Goal: Task Accomplishment & Management: Use online tool/utility

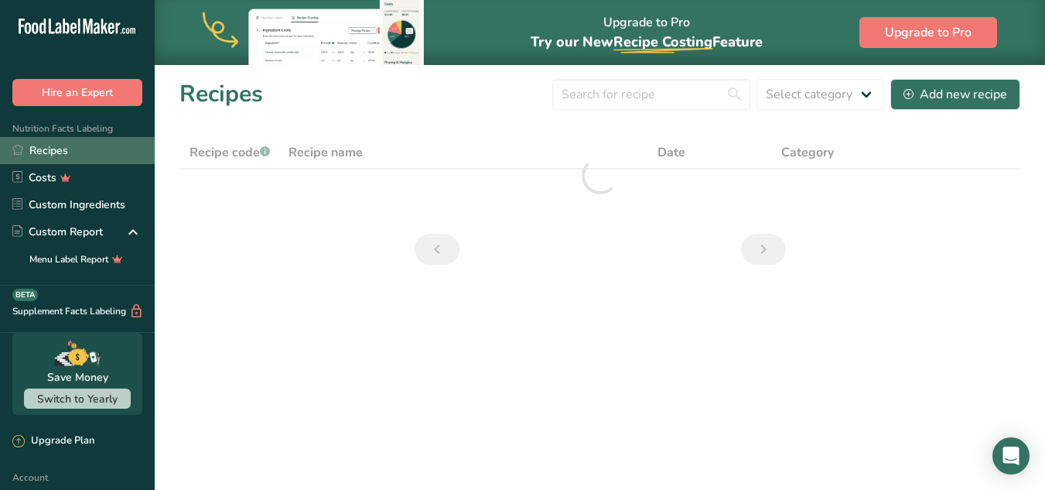
click at [77, 145] on link "Recipes" at bounding box center [77, 150] width 155 height 27
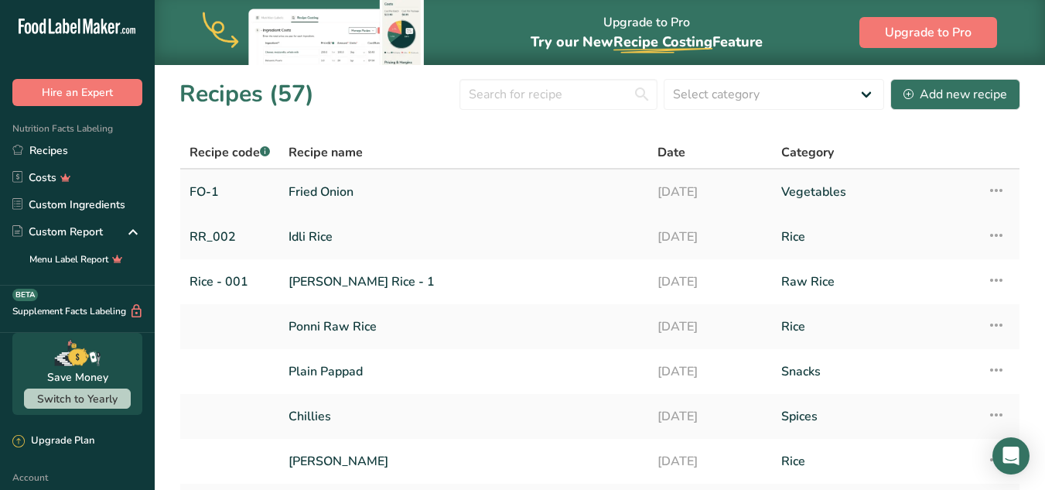
click at [328, 190] on link "Fried Onion" at bounding box center [464, 192] width 350 height 32
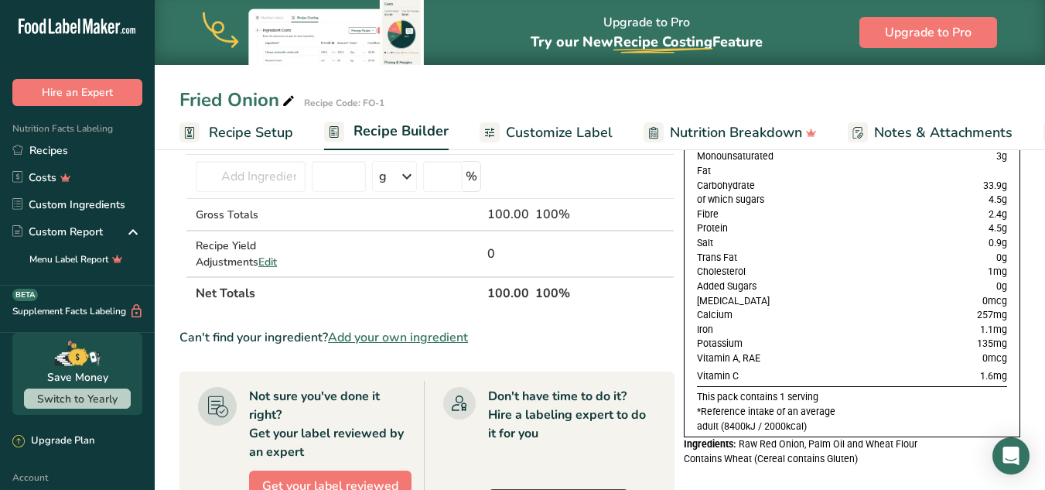
scroll to position [155, 0]
click at [531, 132] on span "Customize Label" at bounding box center [559, 132] width 107 height 21
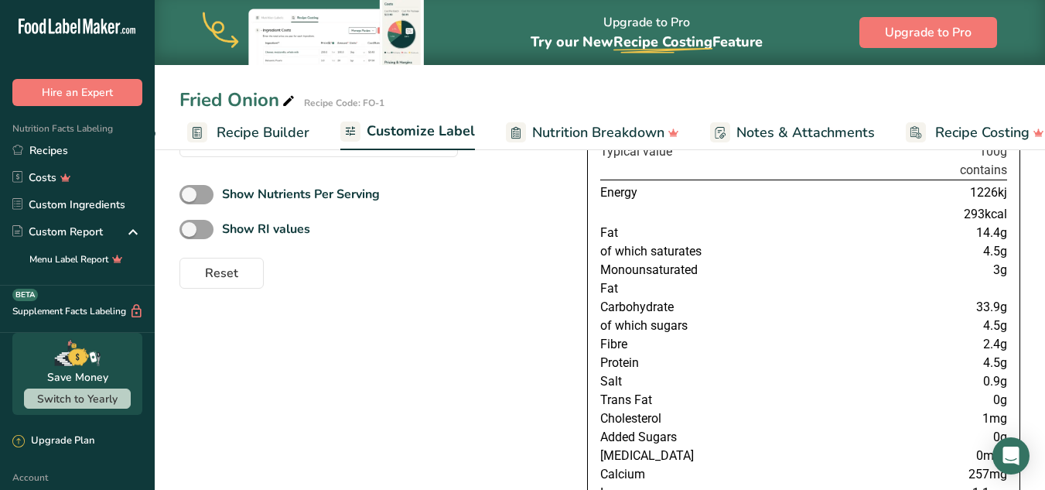
scroll to position [0, 161]
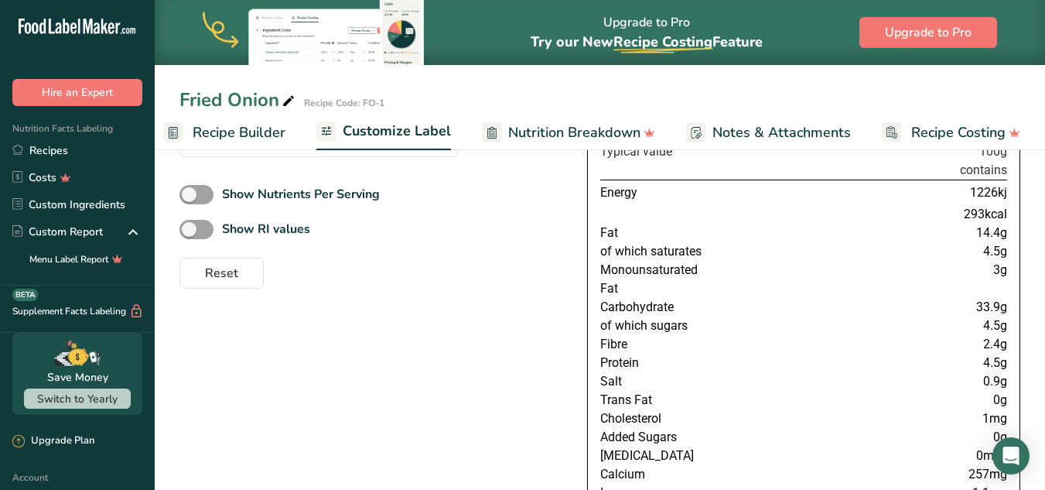
click at [227, 140] on span "Recipe Builder" at bounding box center [239, 132] width 93 height 21
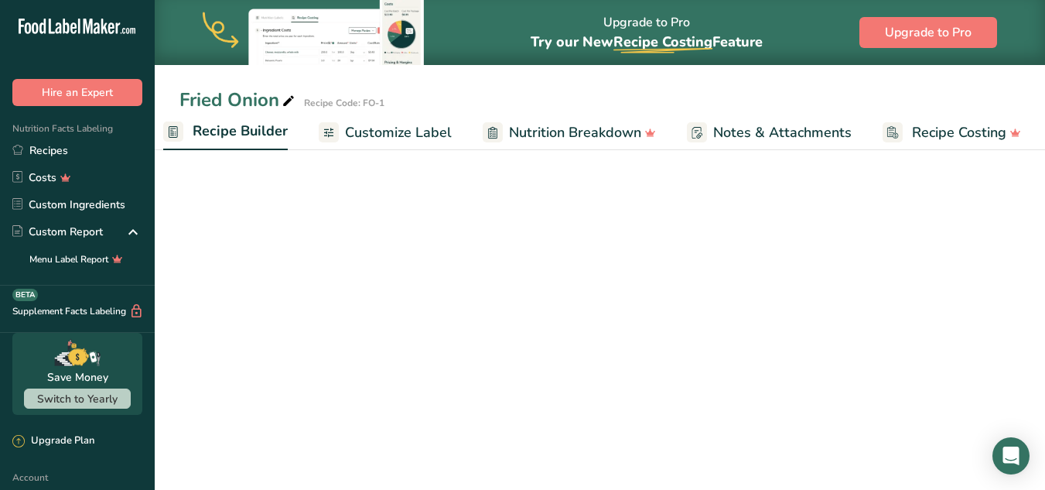
scroll to position [0, 149]
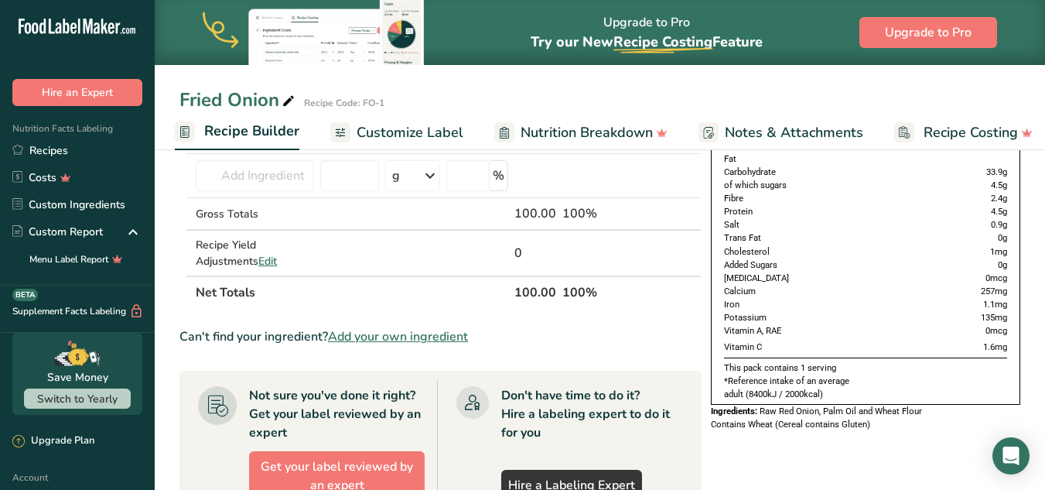
click at [379, 135] on span "Customize Label" at bounding box center [410, 132] width 107 height 21
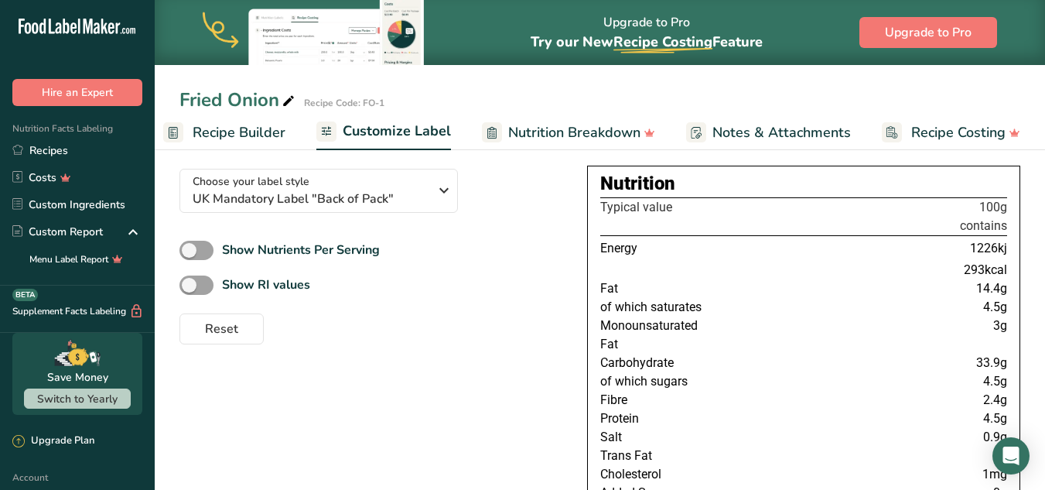
scroll to position [58, 0]
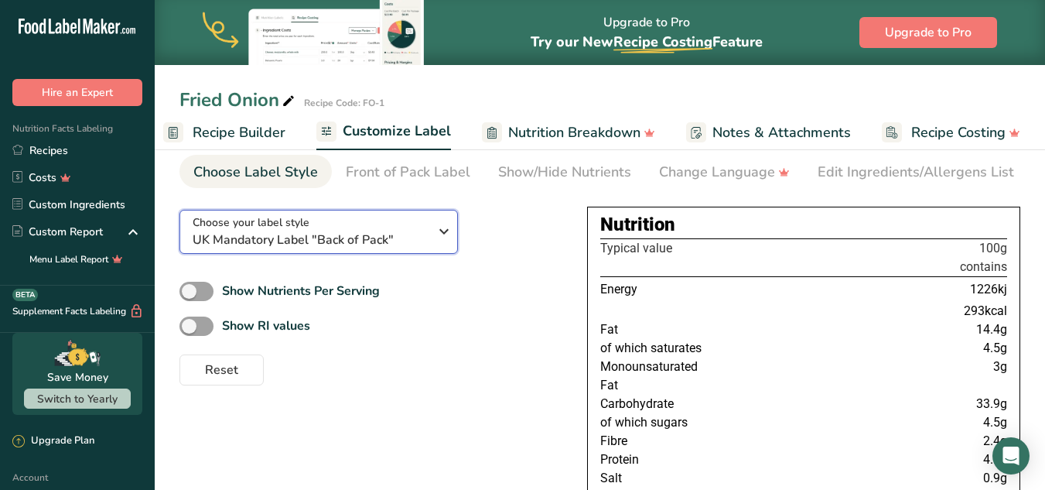
click at [425, 241] on span "UK Mandatory Label "Back of Pack"" at bounding box center [311, 240] width 236 height 19
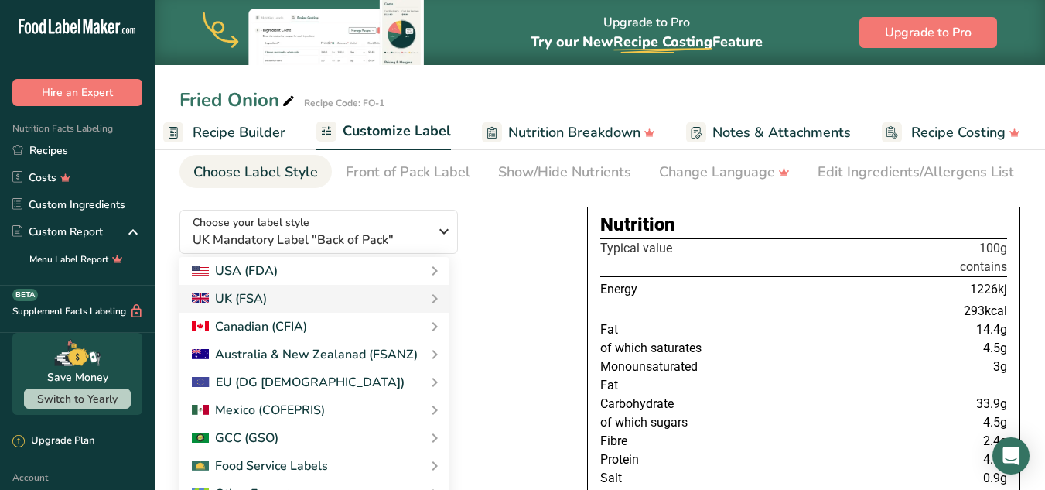
click at [533, 257] on div "Choose your label style UK Mandatory Label "Back of Pack" USA (FDA) Standard FD…" at bounding box center [370, 291] width 383 height 188
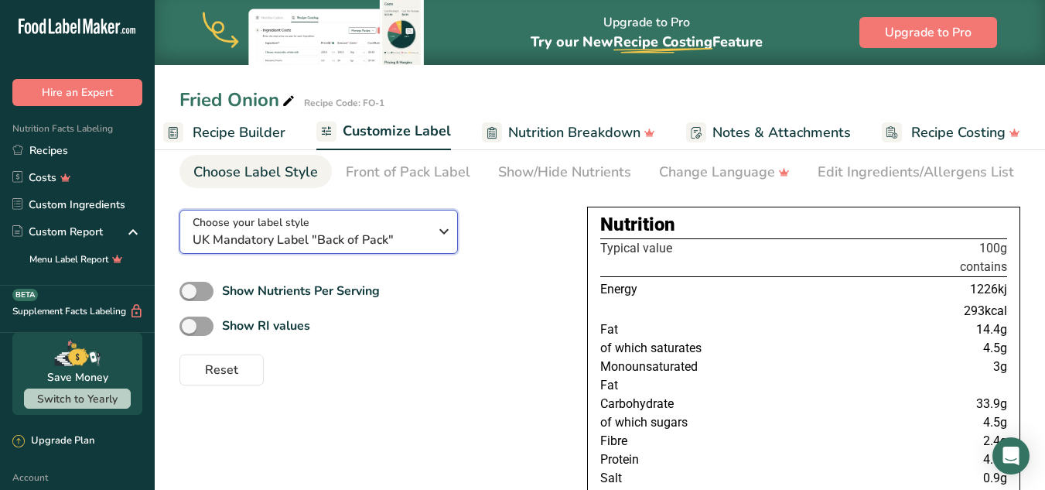
click at [422, 233] on div "Choose your label style UK Mandatory Label "Back of Pack"" at bounding box center [311, 231] width 236 height 35
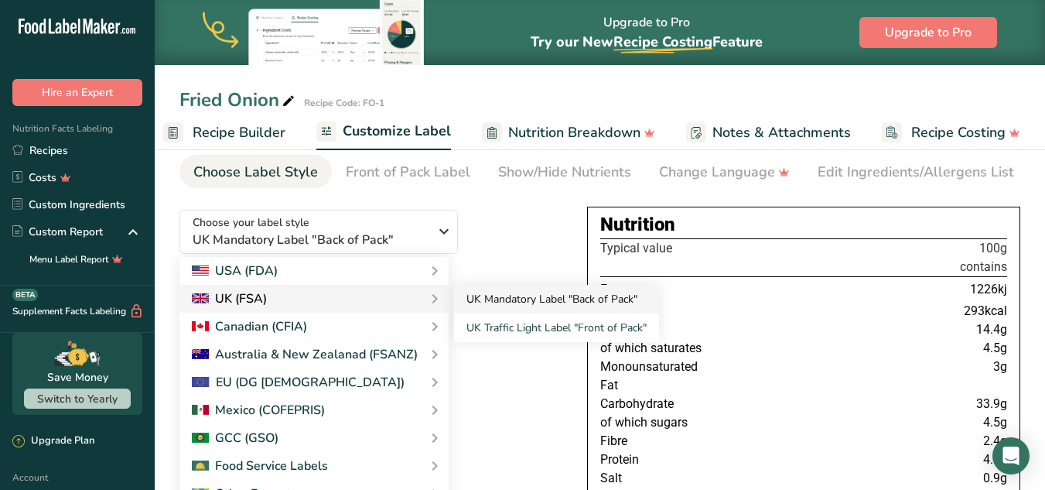
click at [483, 306] on link "UK Mandatory Label "Back of Pack"" at bounding box center [556, 299] width 205 height 29
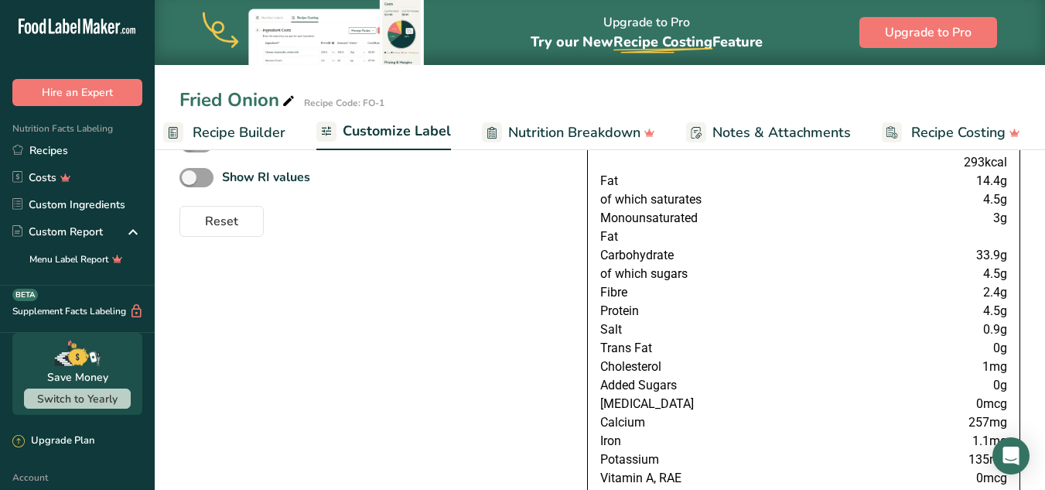
scroll to position [213, 0]
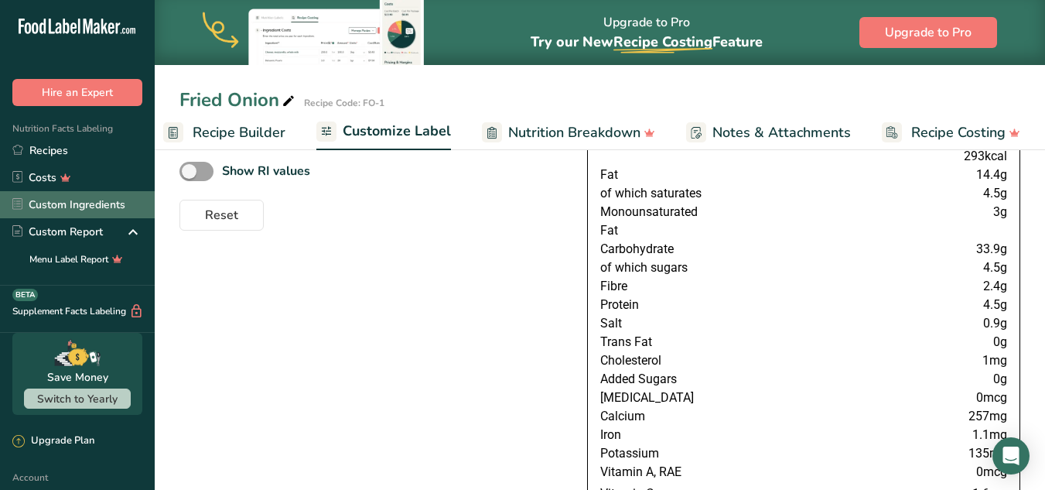
click at [45, 203] on link "Custom Ingredients" at bounding box center [77, 204] width 155 height 27
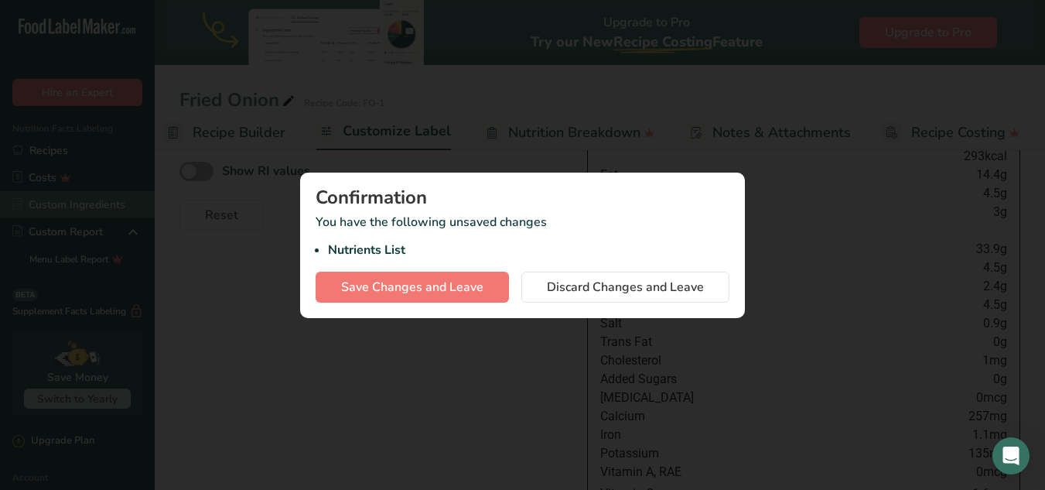
scroll to position [0, 149]
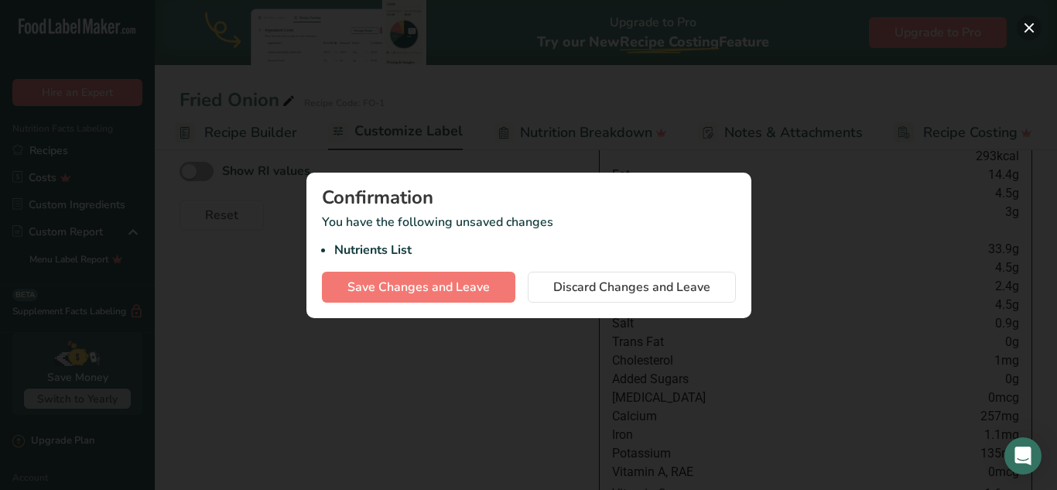
click at [1024, 24] on button "button" at bounding box center [1028, 27] width 25 height 25
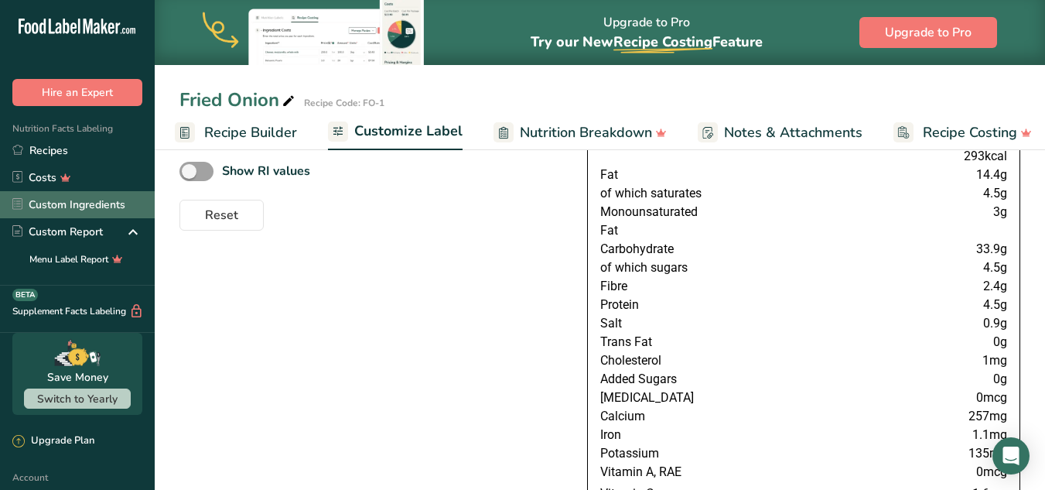
click at [67, 201] on link "Custom Ingredients" at bounding box center [77, 204] width 155 height 27
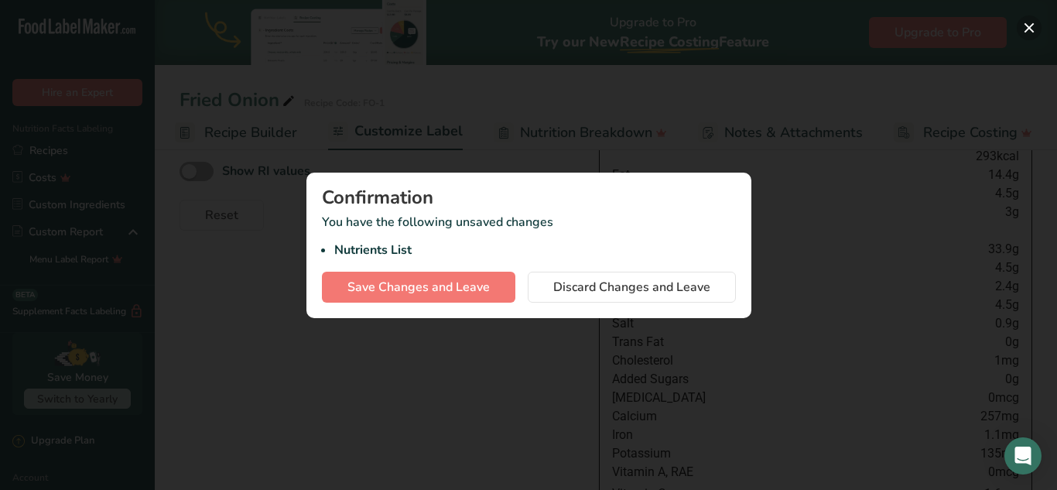
click at [1028, 20] on button "button" at bounding box center [1028, 27] width 25 height 25
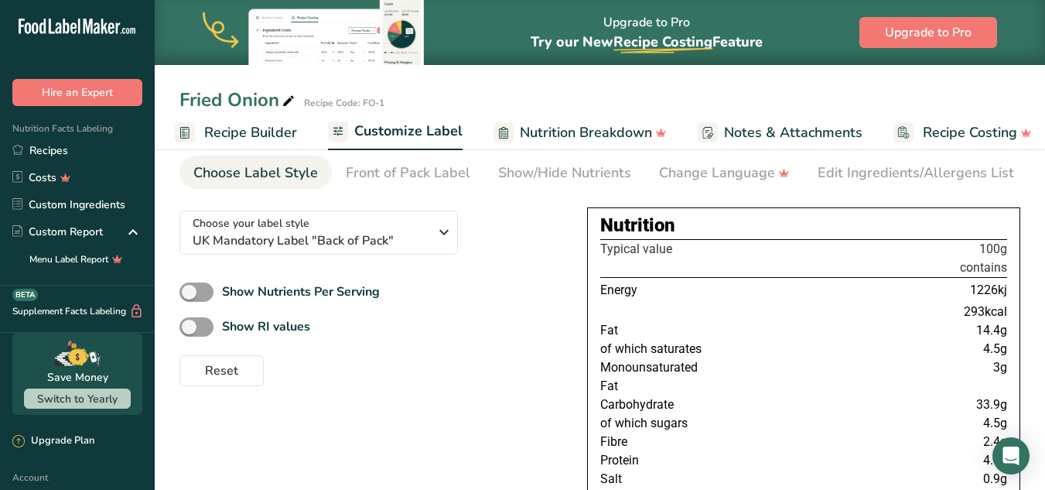
scroll to position [0, 0]
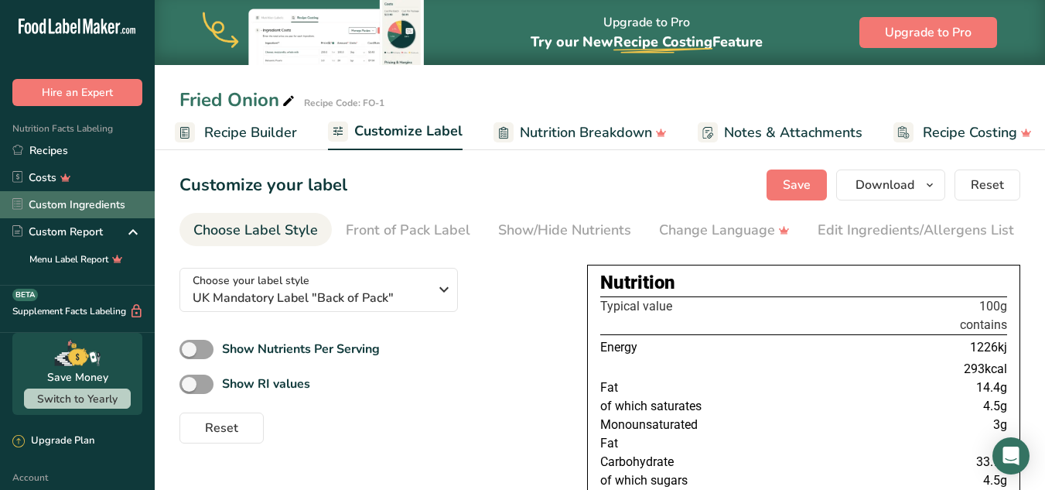
click at [114, 202] on link "Custom Ingredients" at bounding box center [77, 204] width 155 height 27
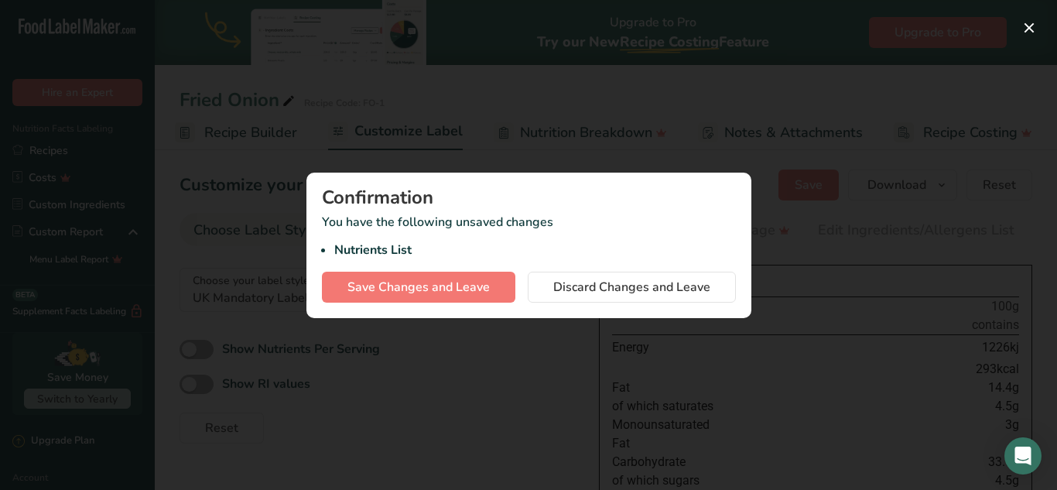
click at [112, 210] on div at bounding box center [528, 245] width 1057 height 490
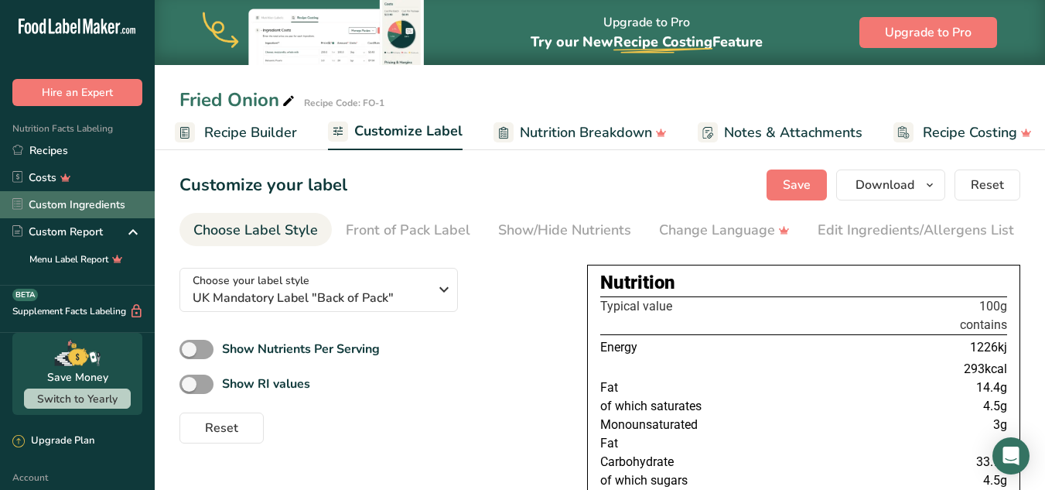
click at [89, 205] on link "Custom Ingredients" at bounding box center [77, 204] width 155 height 27
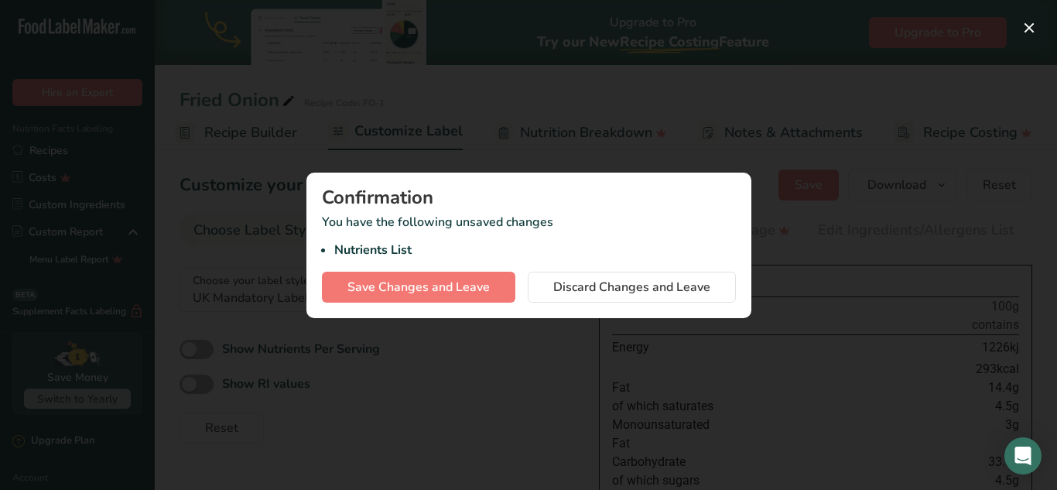
click at [89, 205] on div at bounding box center [528, 245] width 1057 height 490
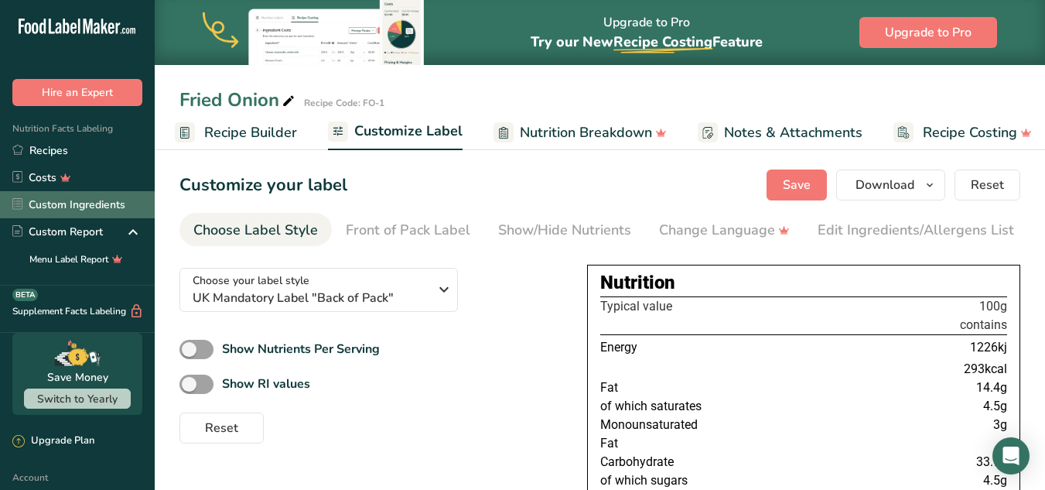
click at [89, 205] on div ".a-20{fill:#fff;} Hire an Expert Nutrition Facts Labeling Recipes Costs Custom …" at bounding box center [522, 426] width 1045 height 853
click at [89, 205] on link "Custom Ingredients" at bounding box center [77, 204] width 155 height 27
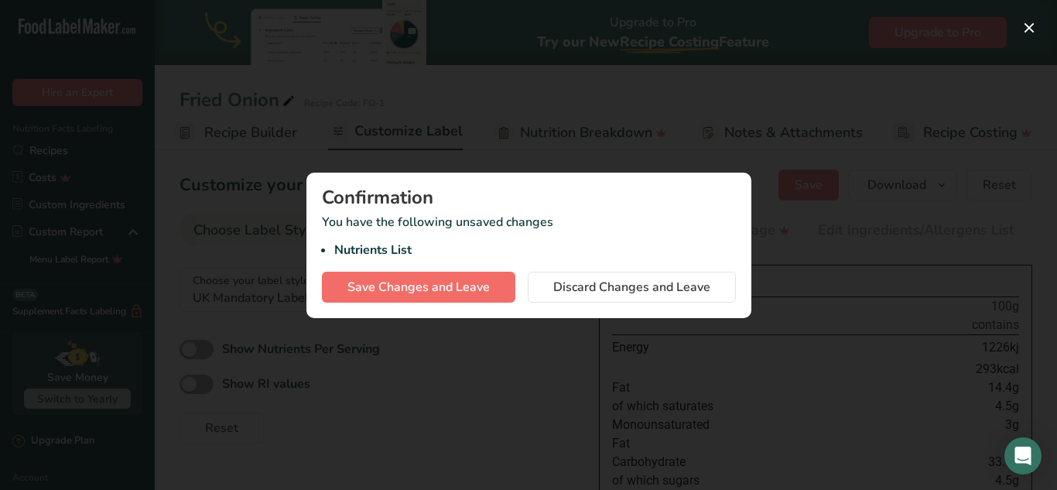
click at [425, 292] on span "Save Changes and Leave" at bounding box center [418, 287] width 142 height 19
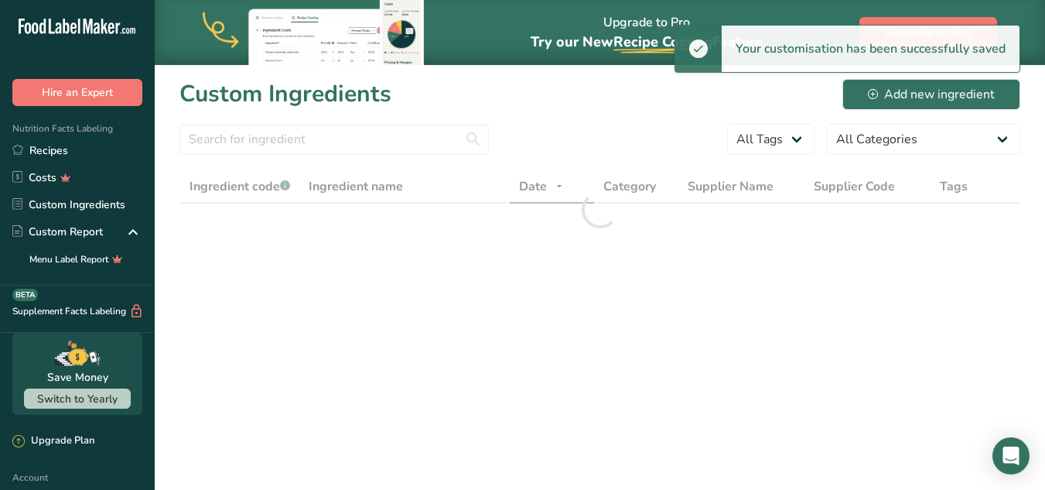
click at [245, 280] on main "Upgrade to Pro Try our New Recipe Costing .a-29{fill:none;stroke-linecap:round;…" at bounding box center [522, 245] width 1045 height 490
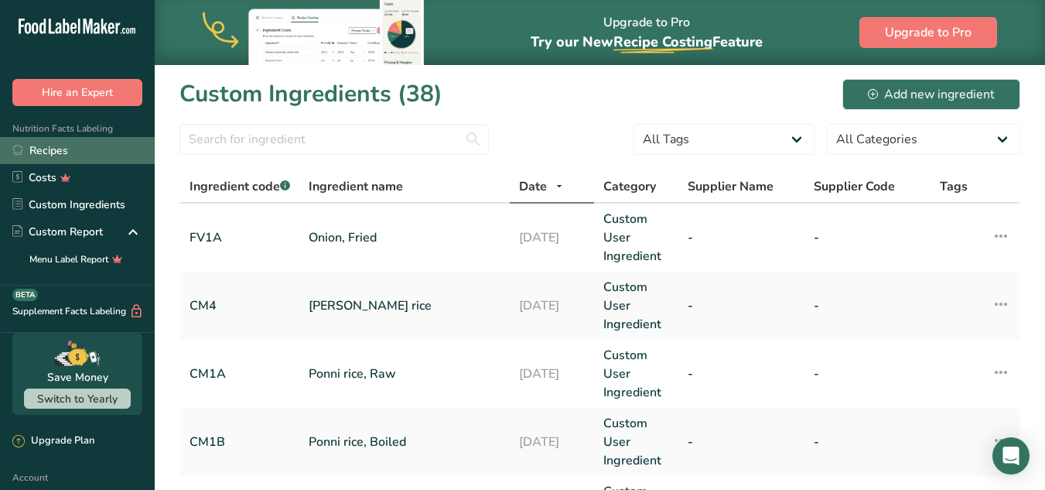
click at [43, 149] on link "Recipes" at bounding box center [77, 150] width 155 height 27
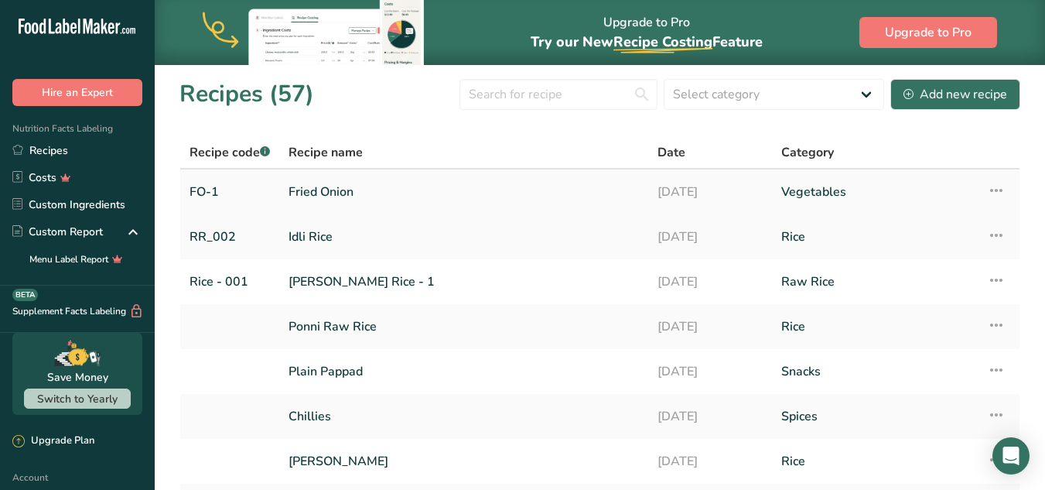
click at [376, 195] on link "Fried Onion" at bounding box center [464, 192] width 350 height 32
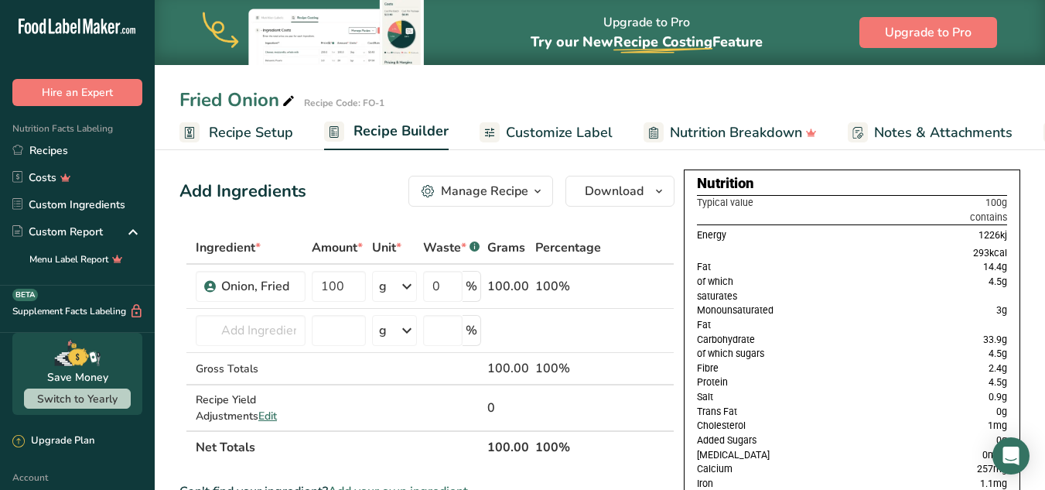
click at [534, 193] on icon "button" at bounding box center [537, 191] width 12 height 19
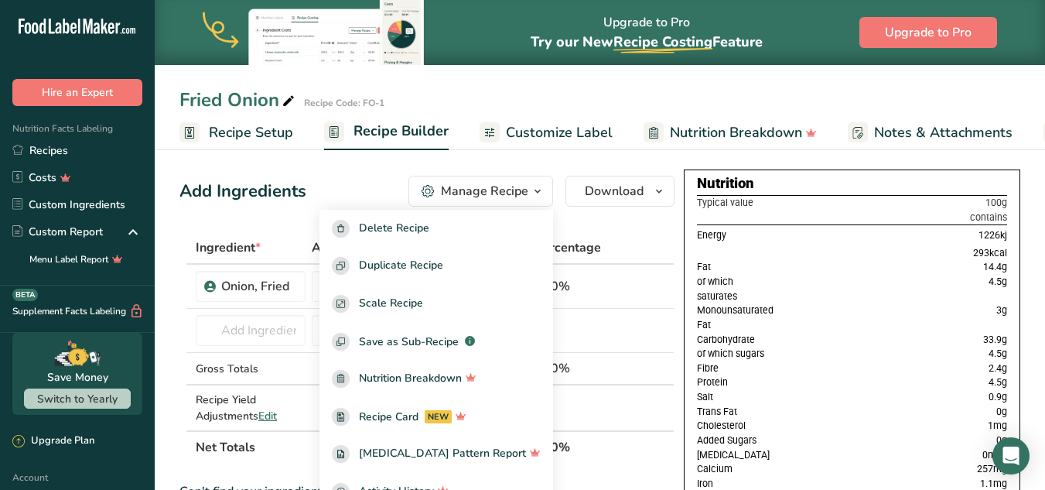
click at [318, 190] on div "Add Ingredients Manage Recipe Delete Recipe Duplicate Recipe Scale Recipe Save …" at bounding box center [426, 191] width 495 height 31
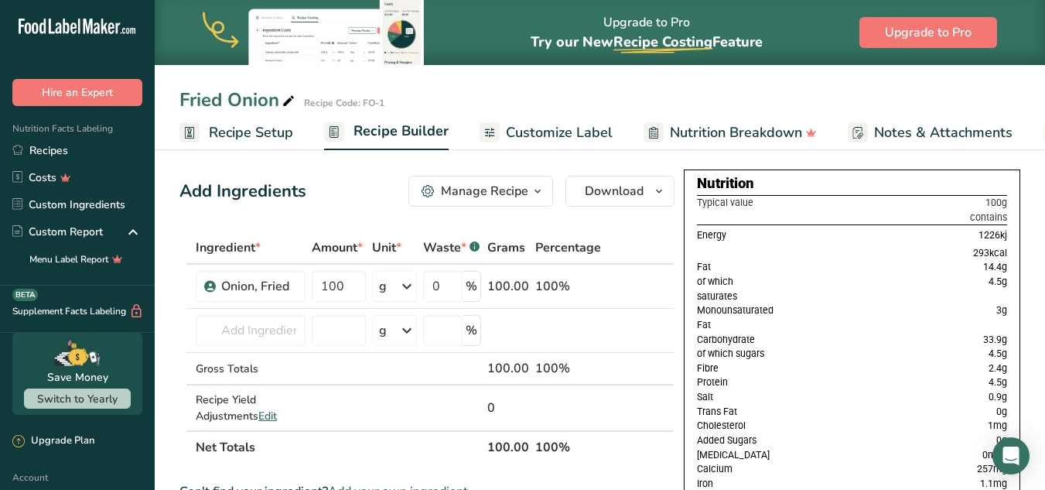
click at [569, 133] on span "Customize Label" at bounding box center [559, 132] width 107 height 21
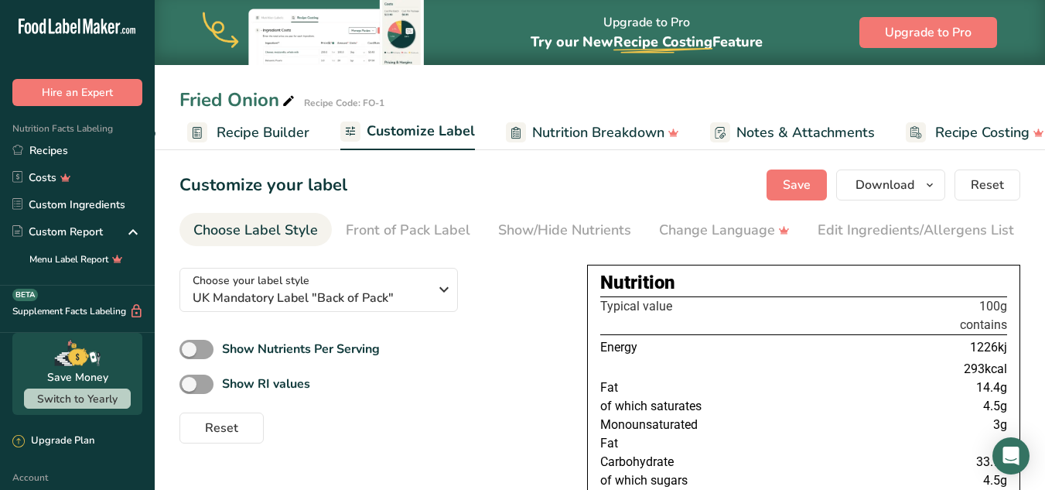
scroll to position [0, 161]
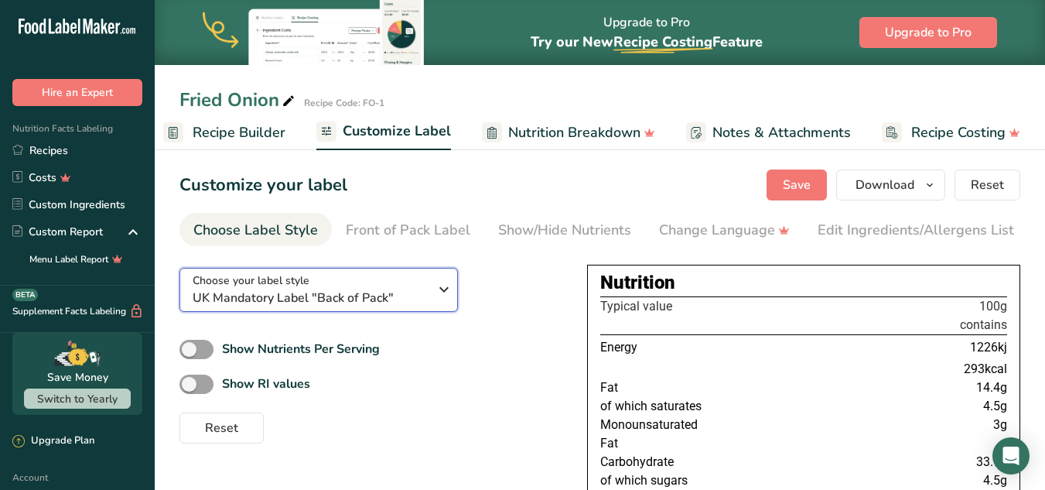
click at [326, 305] on span "UK Mandatory Label "Back of Pack"" at bounding box center [311, 298] width 236 height 19
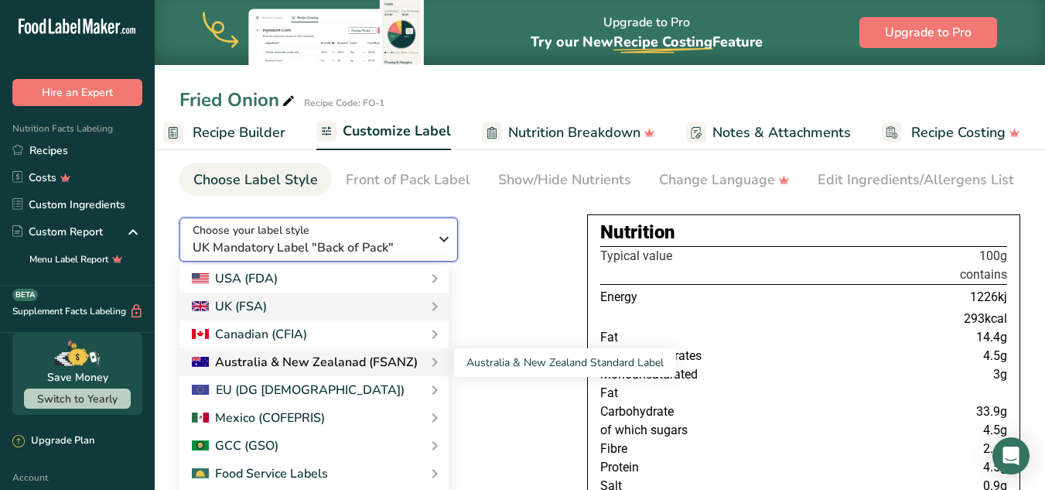
scroll to position [77, 0]
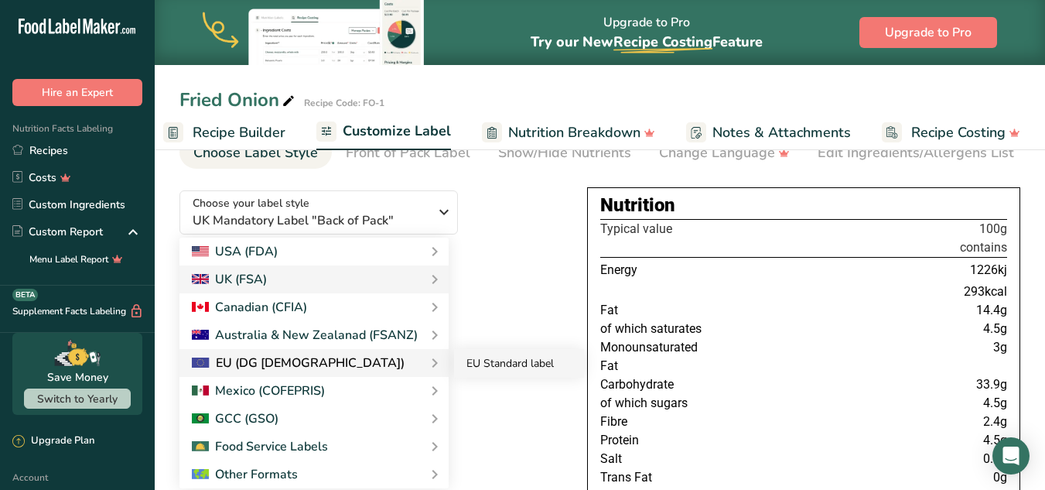
click at [476, 373] on link "EU Standard label" at bounding box center [519, 363] width 130 height 29
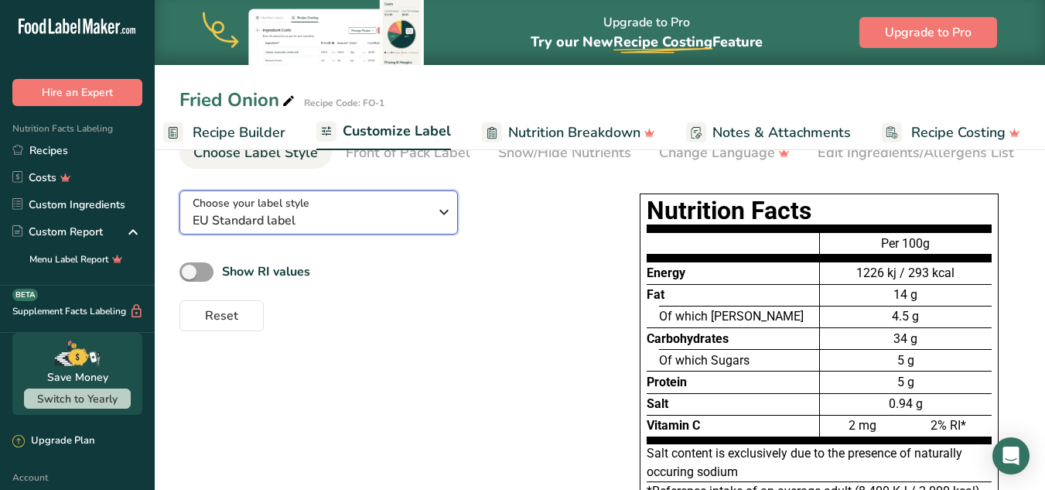
click at [359, 213] on div "Choose your label style EU Standard label" at bounding box center [311, 212] width 236 height 35
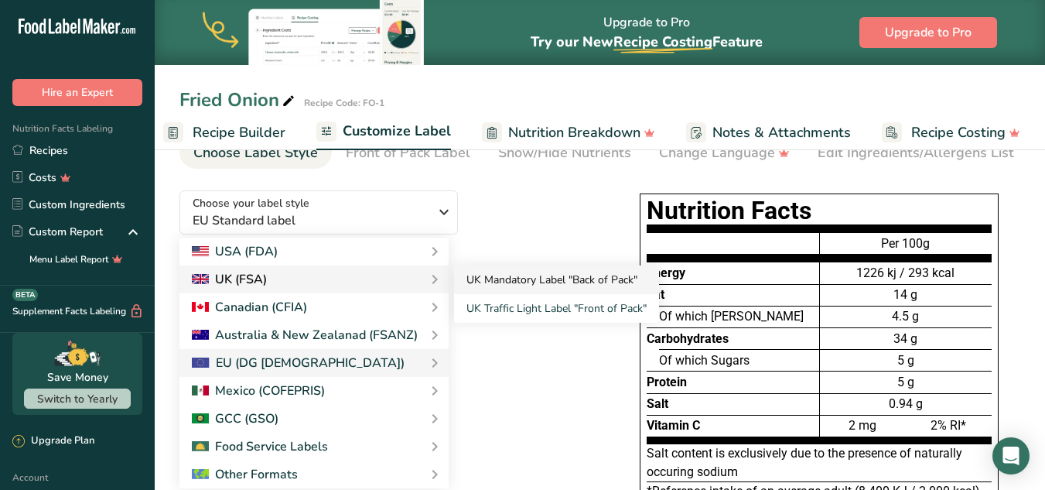
click at [495, 279] on link "UK Mandatory Label "Back of Pack"" at bounding box center [556, 279] width 205 height 29
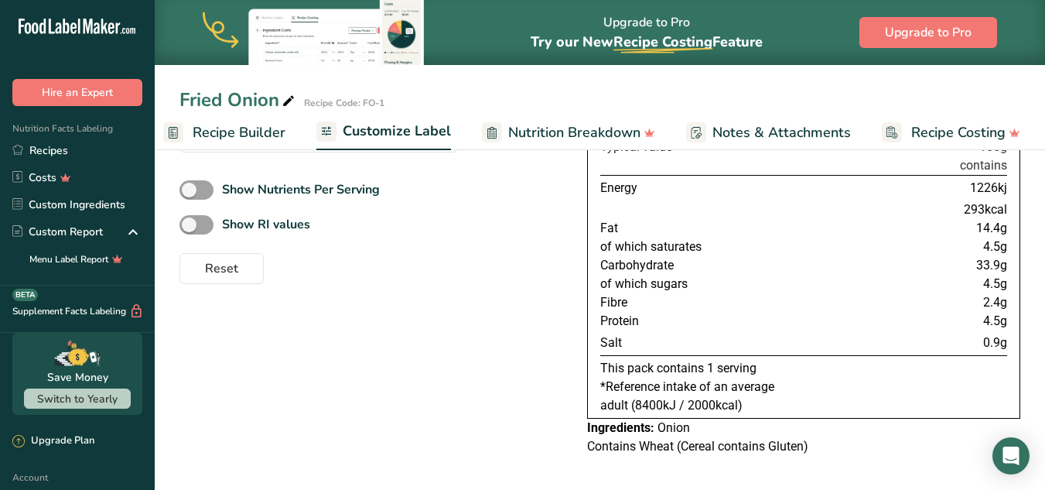
scroll to position [86, 0]
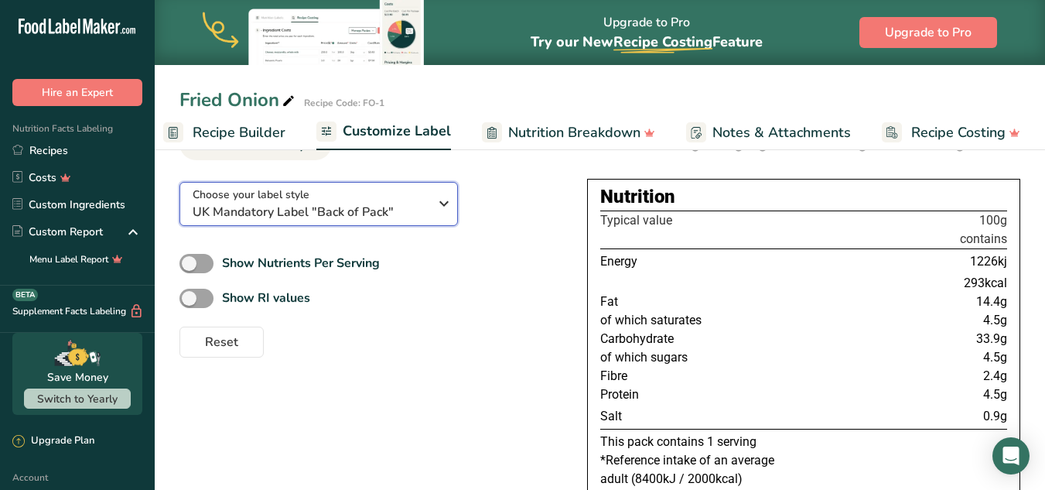
click at [408, 210] on span "UK Mandatory Label "Back of Pack"" at bounding box center [311, 212] width 236 height 19
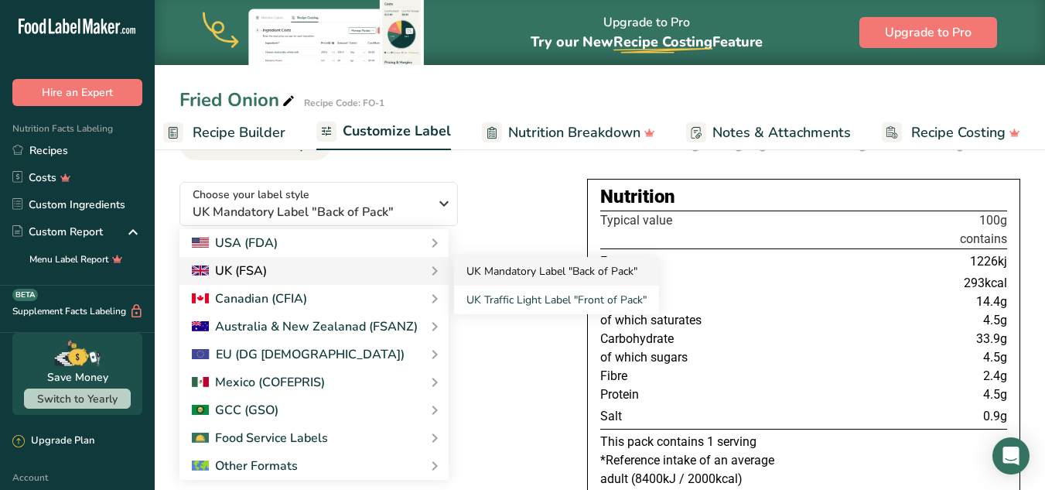
click at [501, 273] on link "UK Mandatory Label "Back of Pack"" at bounding box center [556, 271] width 205 height 29
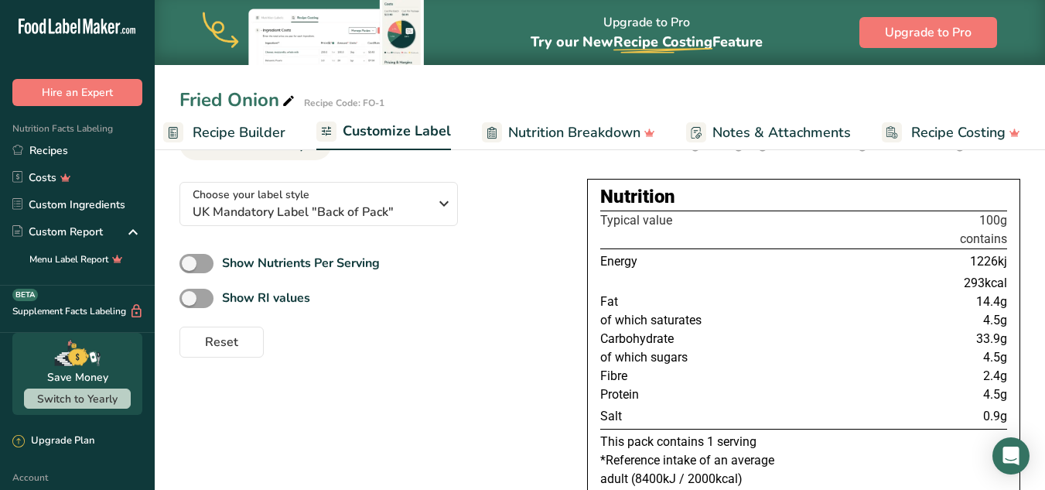
click at [681, 206] on div "Nutrition" at bounding box center [803, 197] width 407 height 28
click at [634, 229] on th "Typical value" at bounding box center [653, 230] width 106 height 38
drag, startPoint x: 593, startPoint y: 374, endPoint x: 637, endPoint y: 374, distance: 44.1
click at [637, 374] on div "Nutrition Typical value 100g contains Energy 1226kj 293kcal Fat 14.4g of which …" at bounding box center [803, 335] width 433 height 313
click at [645, 385] on td "Fibre" at bounding box center [653, 376] width 106 height 19
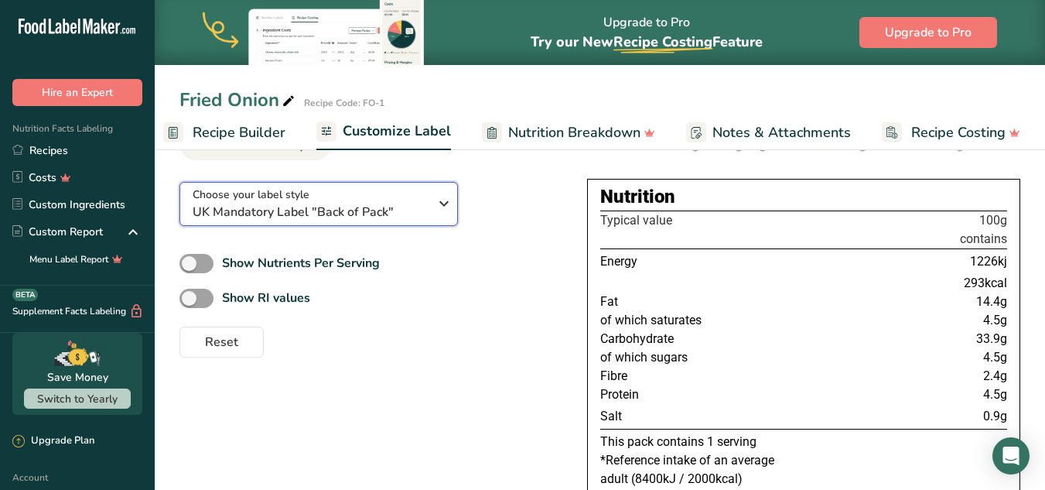
click at [397, 210] on span "UK Mandatory Label "Back of Pack"" at bounding box center [311, 212] width 236 height 19
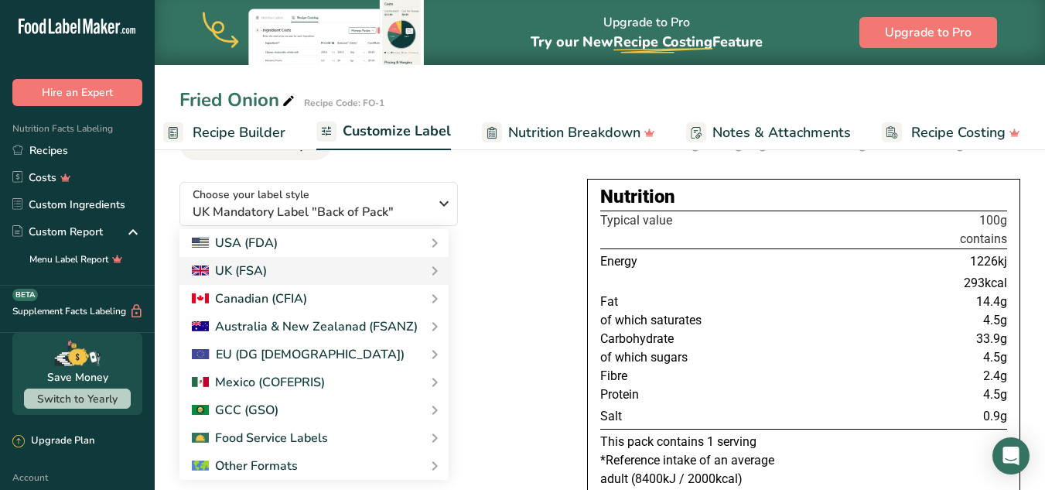
click at [527, 207] on div "Choose your label style UK Mandatory Label "Back of Pack" USA (FDA) Standard FD…" at bounding box center [370, 263] width 383 height 188
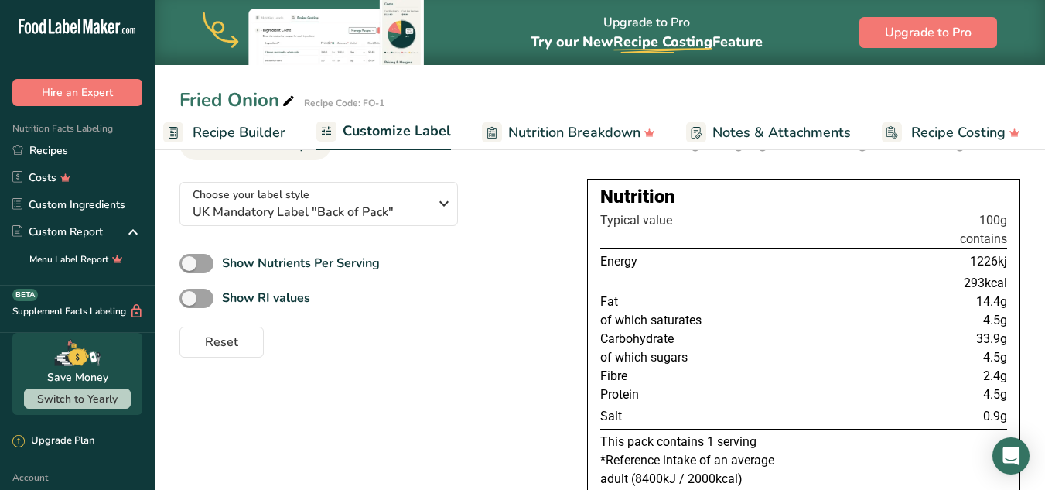
click at [710, 446] on p "This pack contains 1 serving" at bounding box center [803, 441] width 407 height 19
drag, startPoint x: 721, startPoint y: 445, endPoint x: 679, endPoint y: 442, distance: 41.9
click at [679, 442] on p "This pack contains 1 serving" at bounding box center [803, 441] width 407 height 19
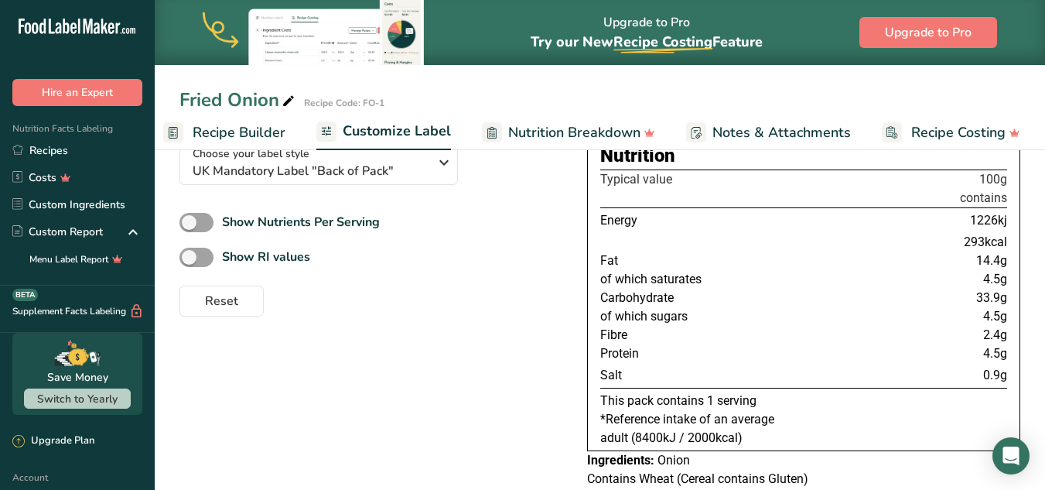
scroll to position [163, 0]
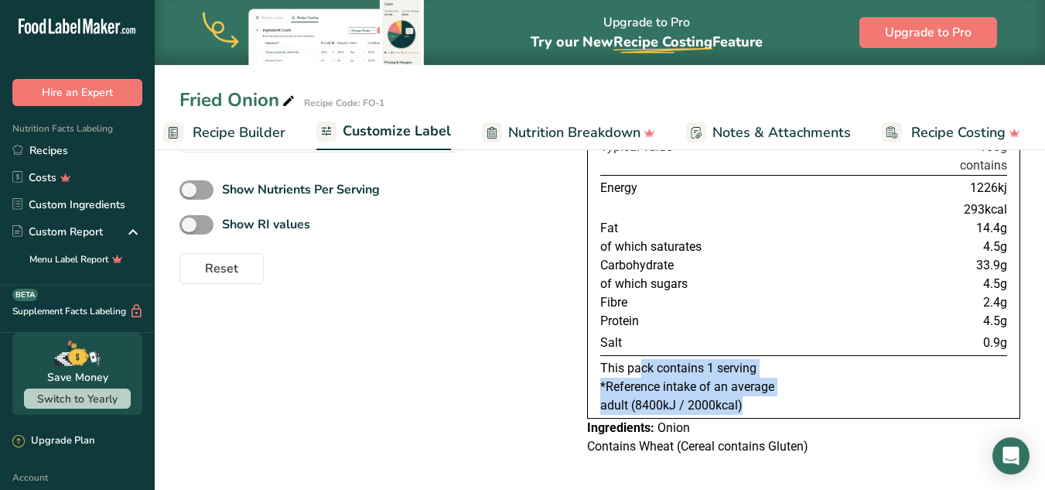
drag, startPoint x: 757, startPoint y: 397, endPoint x: 596, endPoint y: 361, distance: 165.5
click at [596, 361] on div "Nutrition Typical value 100g contains Energy 1226kj 293kcal Fat 14.4g of which …" at bounding box center [803, 261] width 433 height 313
click at [729, 401] on span "*Reference intake of an average adult (8400kJ / 2000kcal)" at bounding box center [687, 395] width 174 height 33
drag, startPoint x: 763, startPoint y: 406, endPoint x: 565, endPoint y: 359, distance: 203.6
click at [565, 359] on div "Choose your label style UK Mandatory Label "Back of Pack" USA (FDA) Standard FD…" at bounding box center [599, 280] width 841 height 369
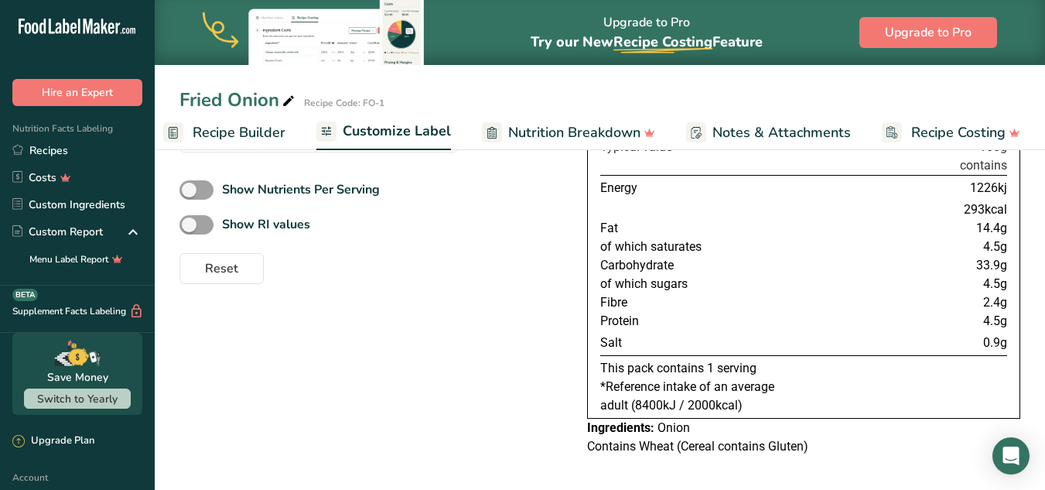
click at [453, 345] on div "Choose your label style UK Mandatory Label "Back of Pack" USA (FDA) Standard FD…" at bounding box center [599, 280] width 841 height 369
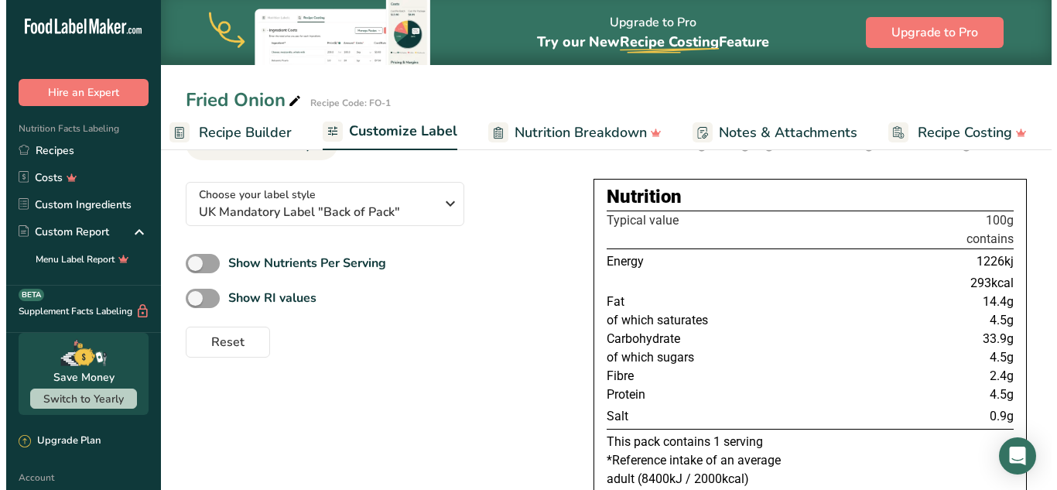
scroll to position [0, 0]
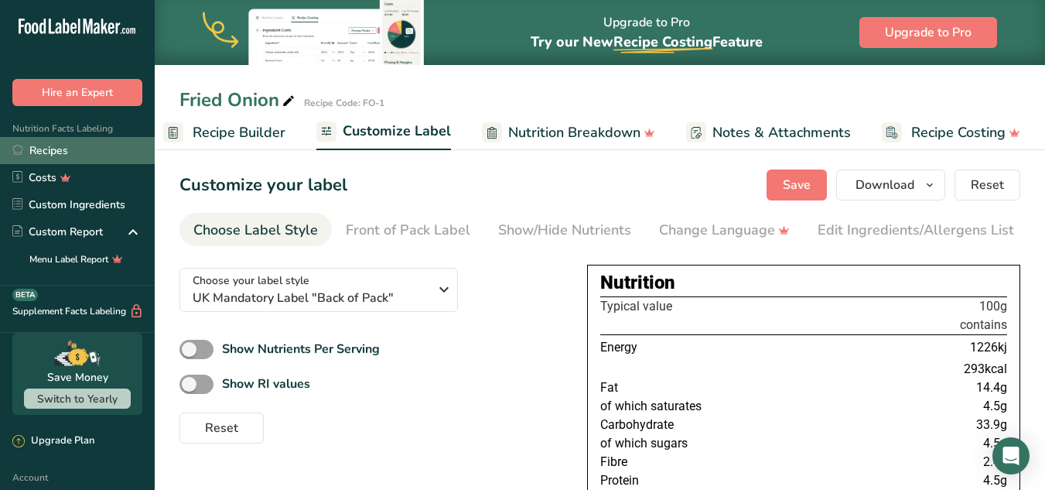
click at [65, 156] on link "Recipes" at bounding box center [77, 150] width 155 height 27
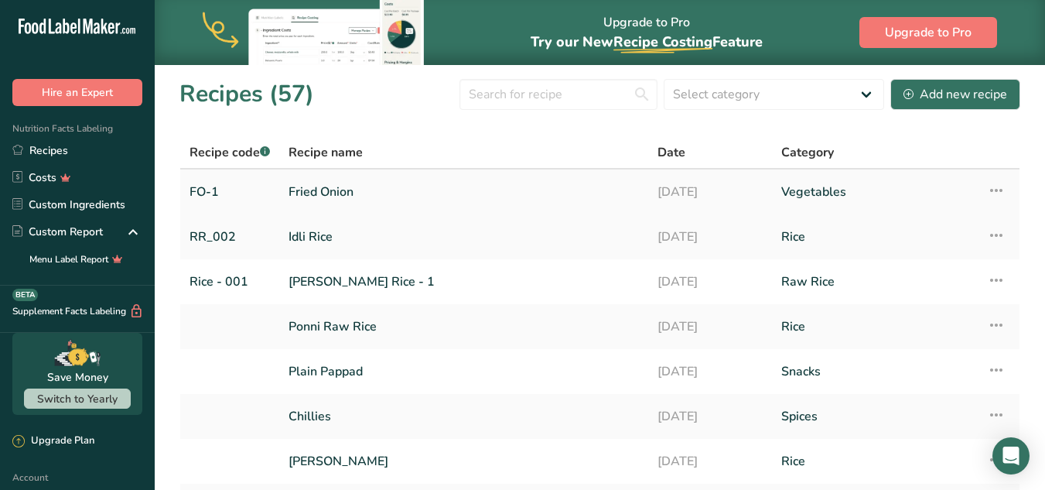
click at [996, 189] on icon at bounding box center [996, 190] width 19 height 28
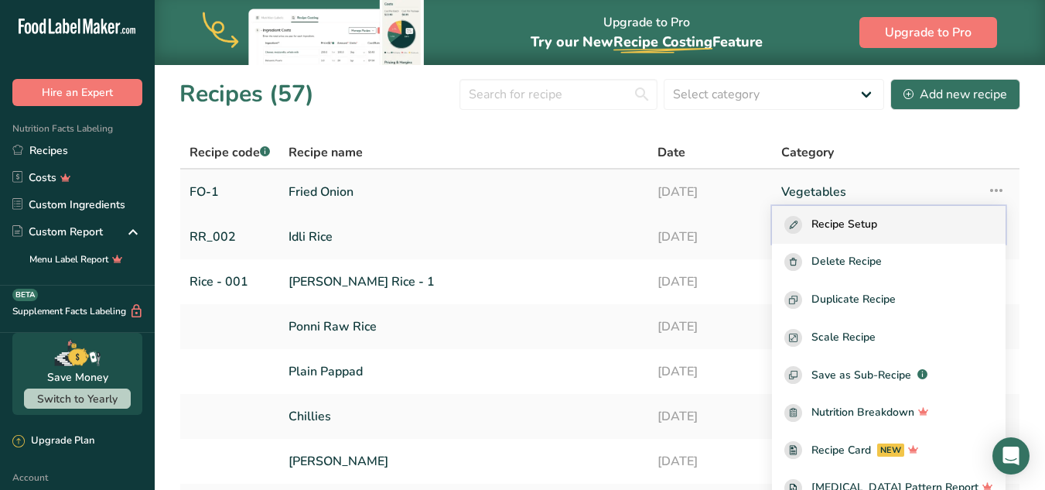
click at [877, 222] on span "Recipe Setup" at bounding box center [844, 225] width 66 height 18
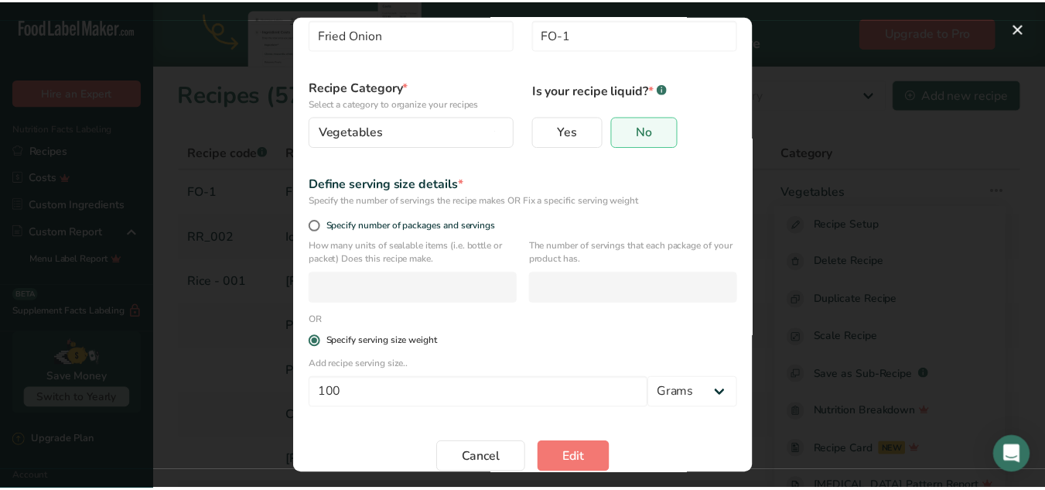
scroll to position [92, 0]
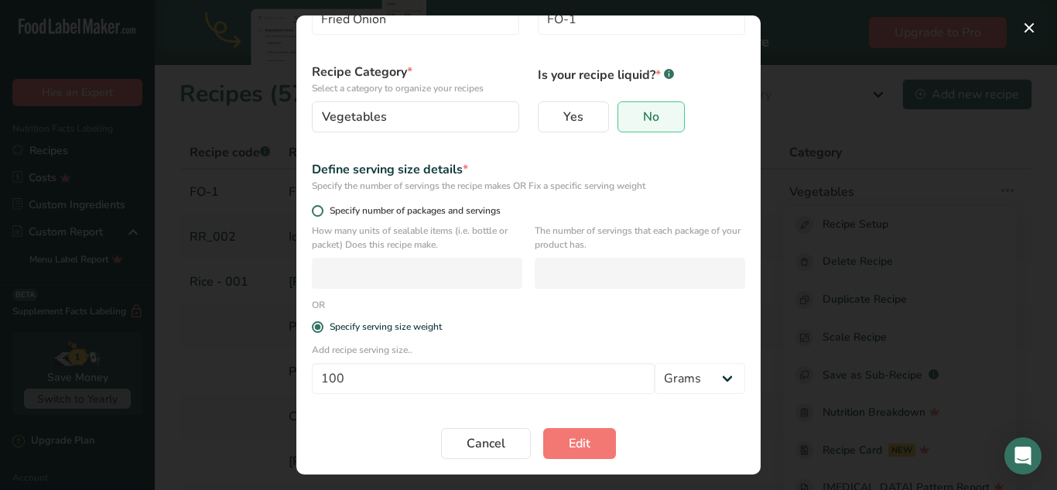
click at [319, 211] on span "Edit Recipe Modal" at bounding box center [318, 211] width 12 height 12
click at [319, 211] on input "Specify number of packages and servings" at bounding box center [317, 211] width 10 height 10
radio input "true"
radio input "false"
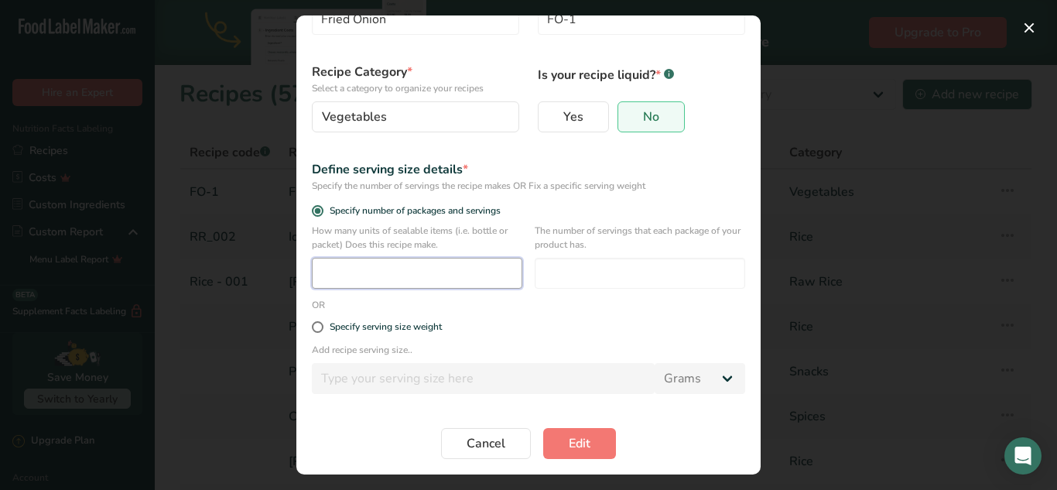
click at [362, 277] on input "Edit Recipe Modal" at bounding box center [417, 273] width 210 height 31
type input "1"
click at [577, 438] on span "Edit" at bounding box center [580, 443] width 22 height 19
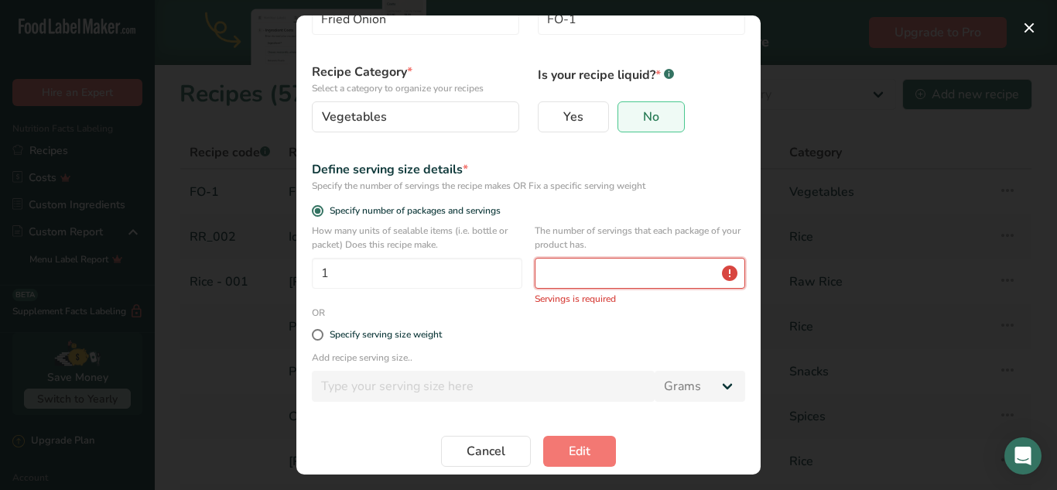
click at [585, 282] on input "Edit Recipe Modal" at bounding box center [640, 273] width 210 height 31
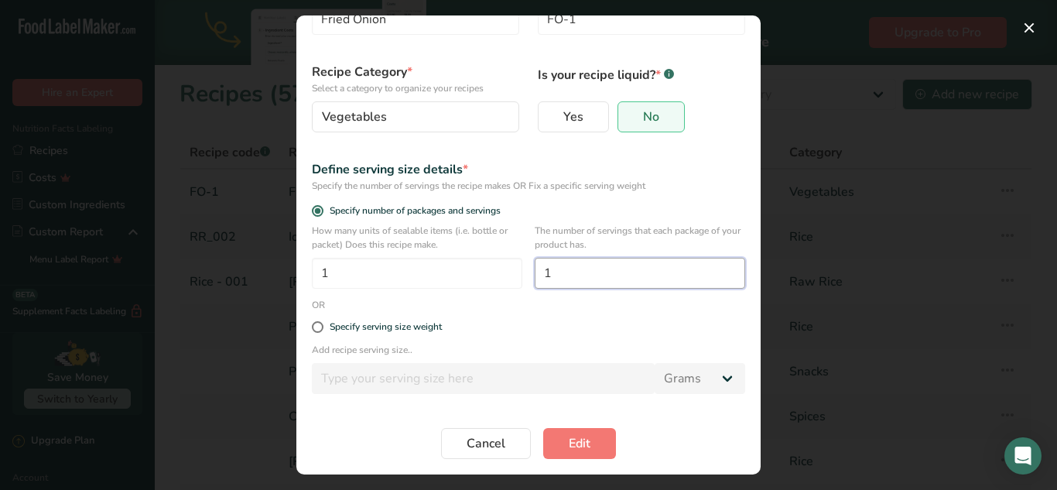
type input "1"
click at [576, 444] on span "Edit" at bounding box center [580, 443] width 22 height 19
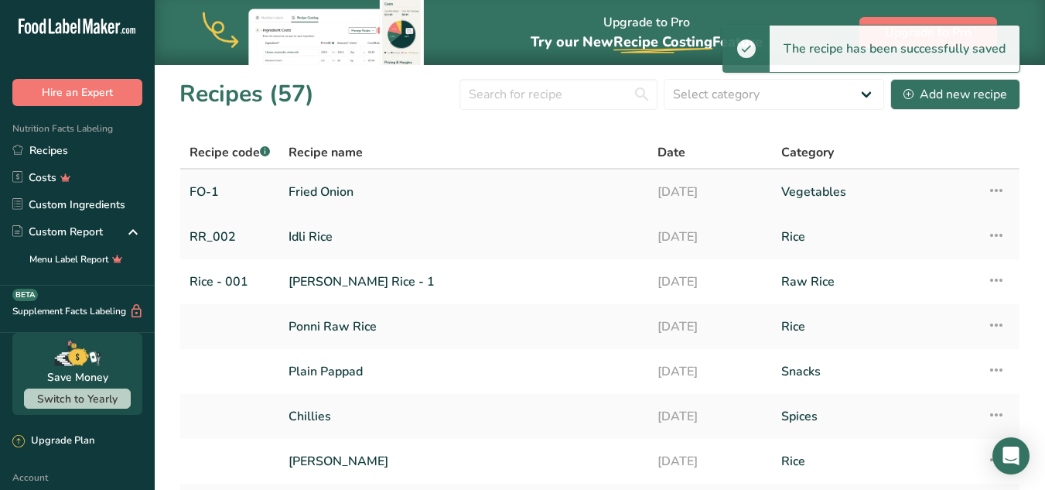
click at [377, 196] on link "Fried Onion" at bounding box center [464, 192] width 350 height 32
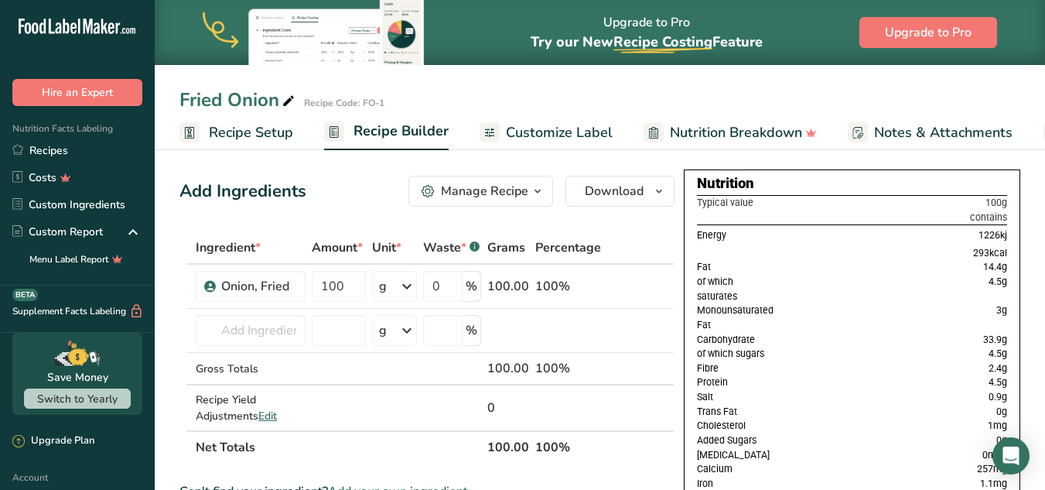
click at [543, 127] on span "Customize Label" at bounding box center [559, 132] width 107 height 21
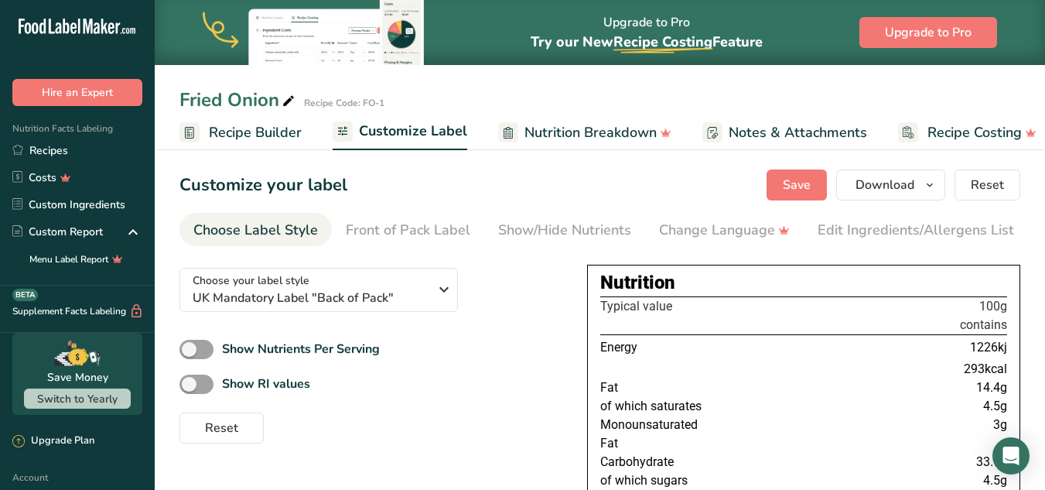
scroll to position [0, 161]
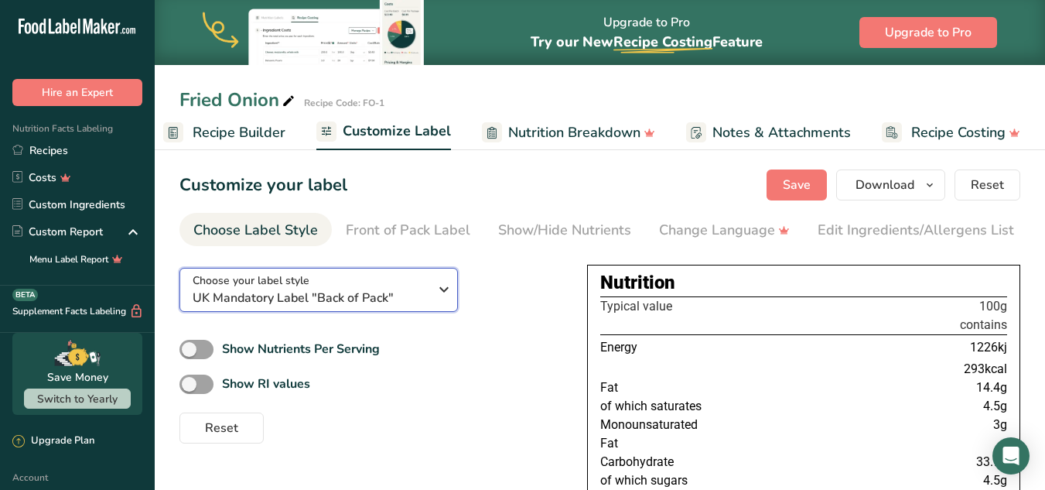
click at [323, 301] on span "UK Mandatory Label "Back of Pack"" at bounding box center [311, 298] width 236 height 19
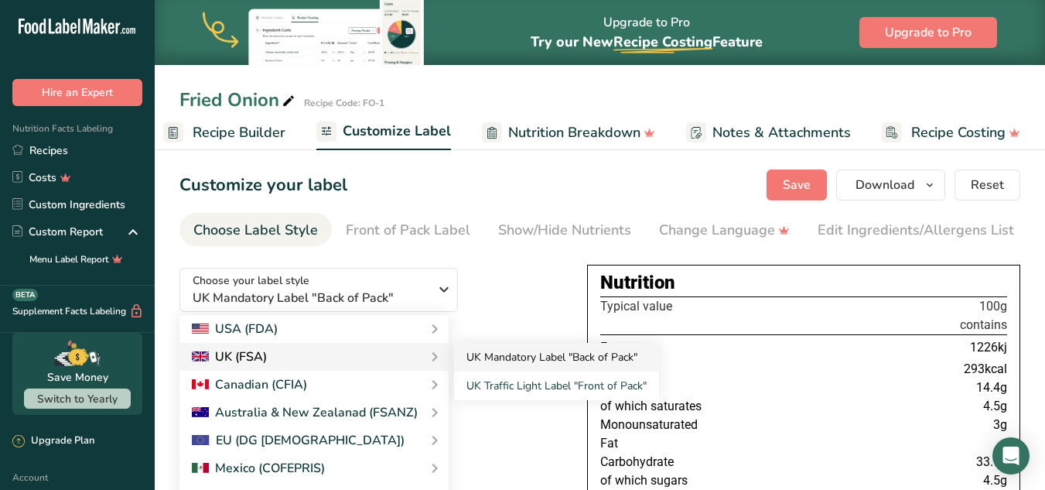
click at [489, 357] on link "UK Mandatory Label "Back of Pack"" at bounding box center [556, 357] width 205 height 29
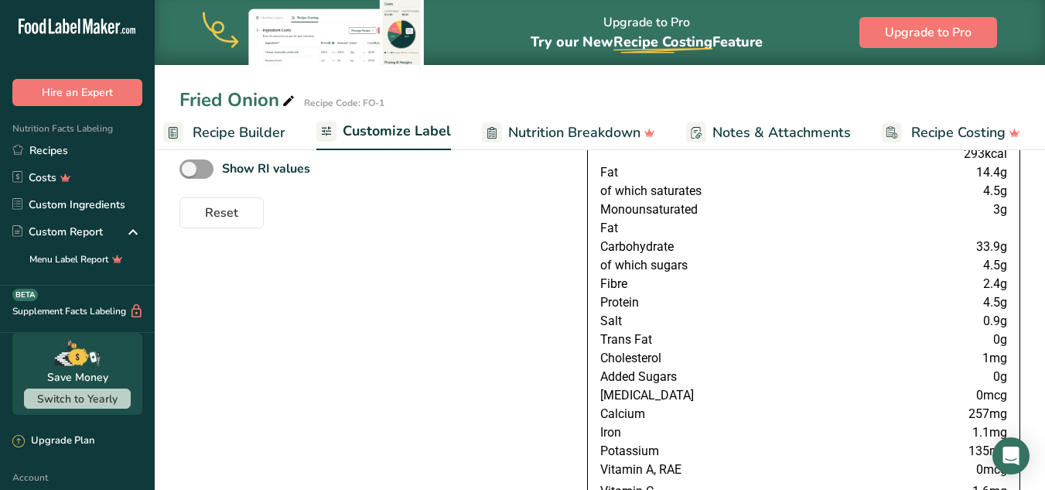
scroll to position [0, 0]
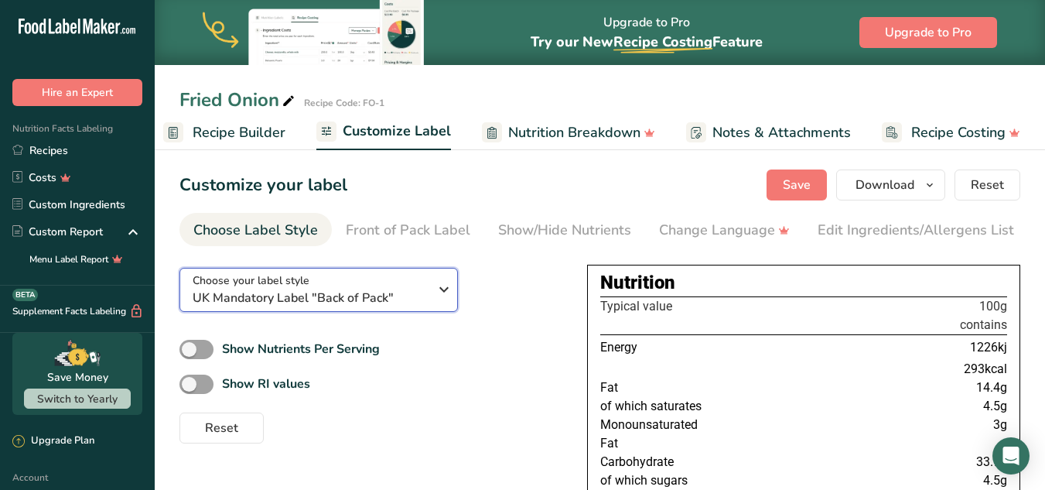
click at [381, 285] on div "Choose your label style UK Mandatory Label "Back of Pack"" at bounding box center [311, 289] width 236 height 35
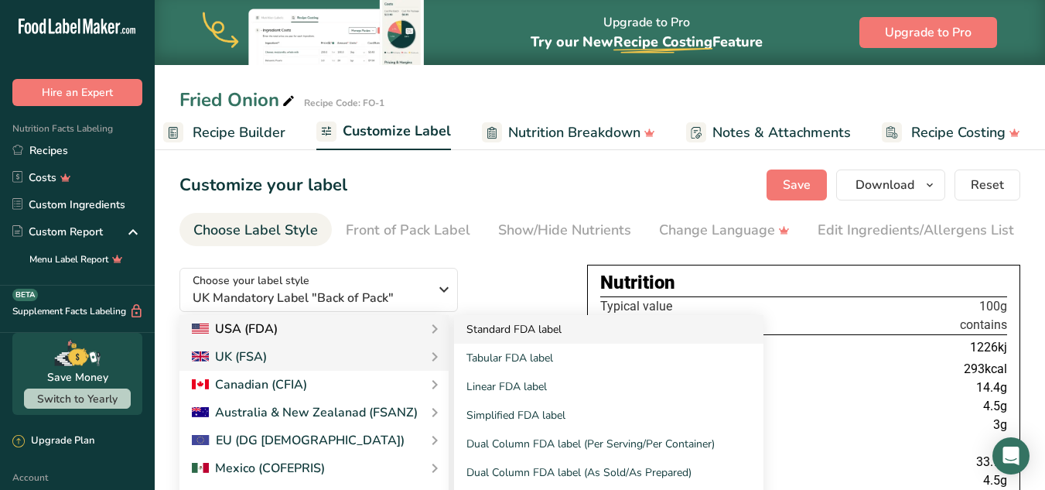
click at [495, 330] on link "Standard FDA label" at bounding box center [608, 329] width 309 height 29
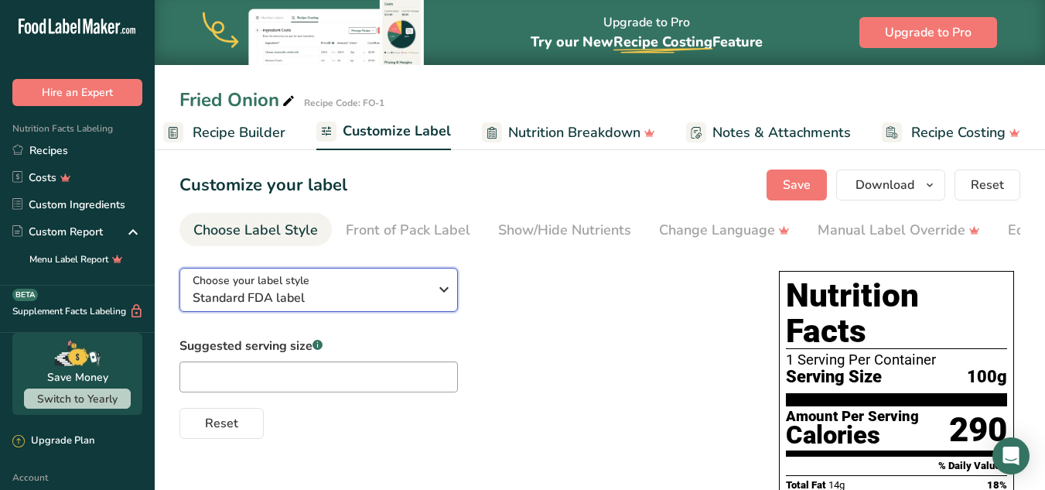
click at [347, 302] on span "Standard FDA label" at bounding box center [311, 298] width 236 height 19
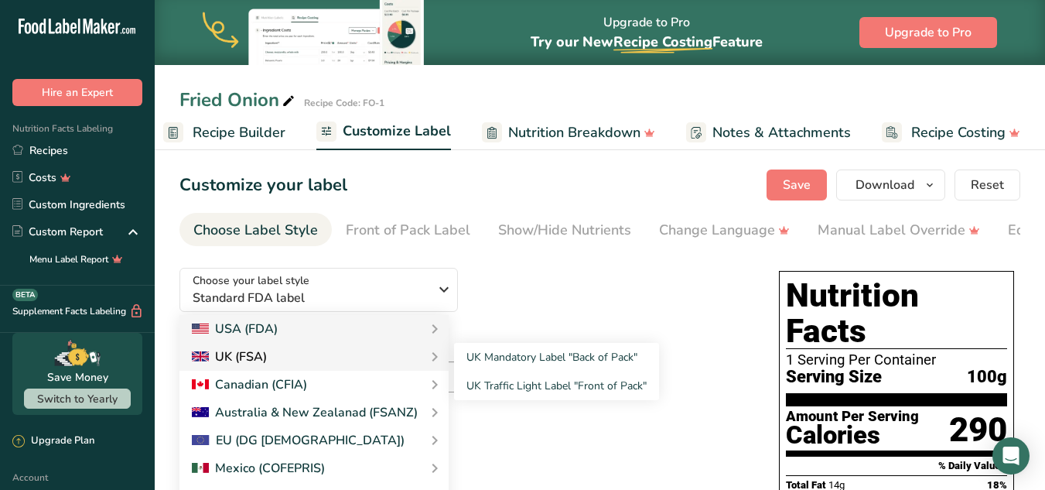
click at [347, 362] on div "UK (FSA)" at bounding box center [314, 356] width 244 height 19
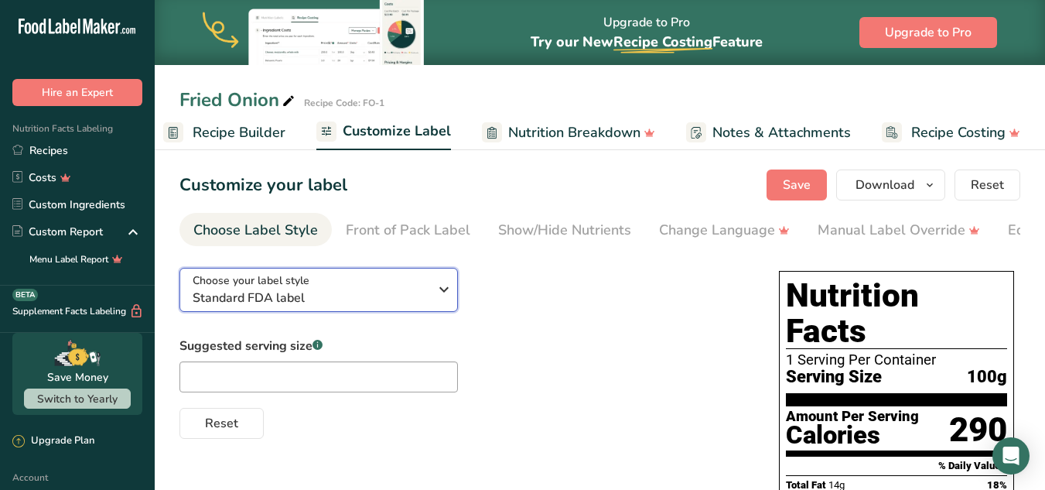
click at [418, 298] on span "Standard FDA label" at bounding box center [311, 298] width 236 height 19
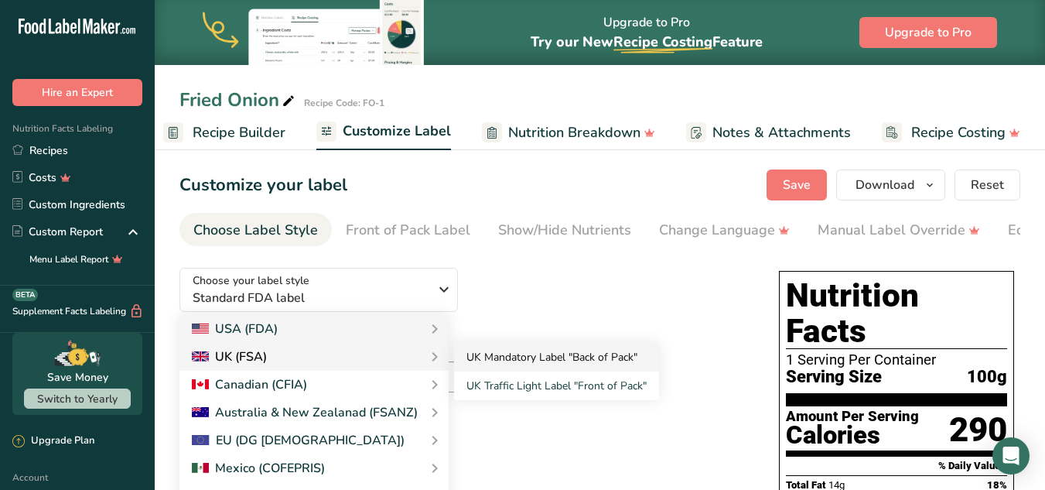
click at [488, 358] on link "UK Mandatory Label "Back of Pack"" at bounding box center [556, 357] width 205 height 29
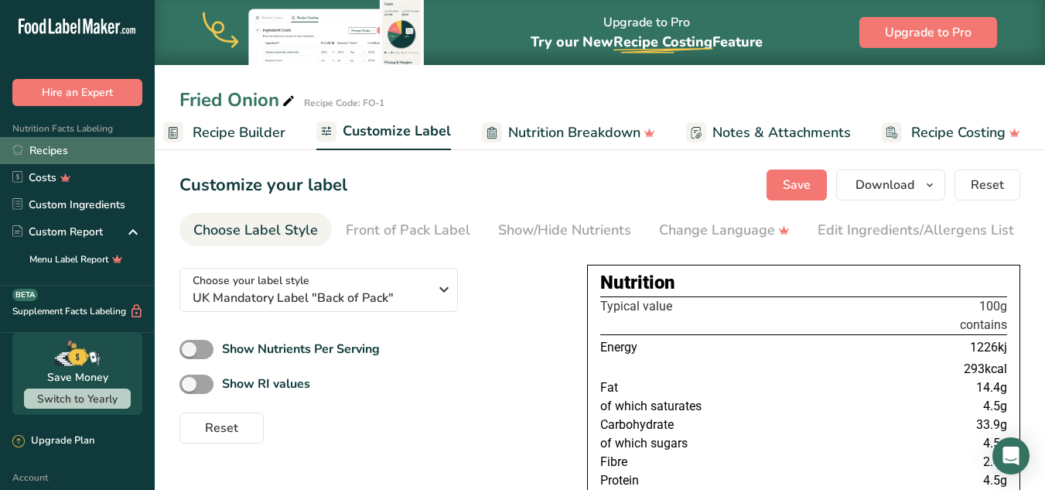
click at [42, 149] on link "Recipes" at bounding box center [77, 150] width 155 height 27
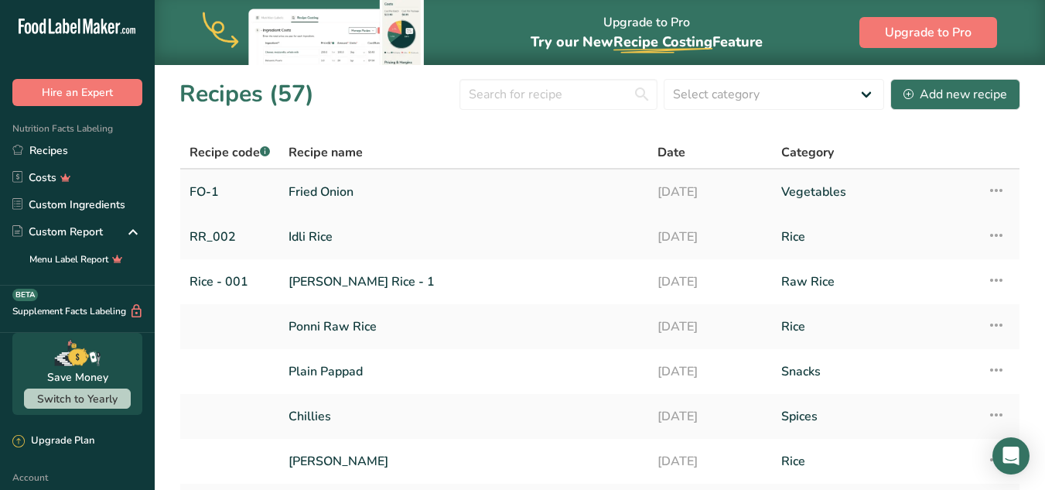
click at [992, 186] on icon at bounding box center [996, 190] width 19 height 28
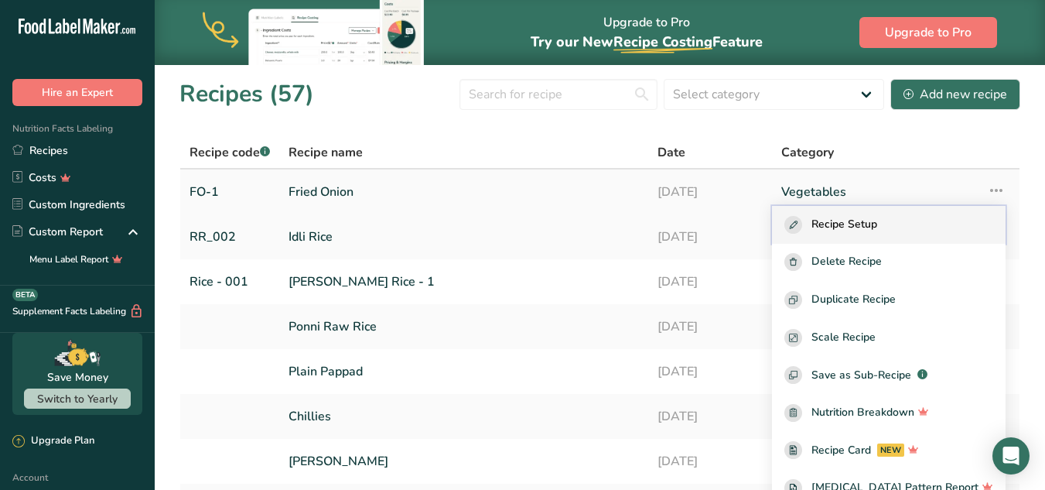
click at [857, 223] on span "Recipe Setup" at bounding box center [844, 225] width 66 height 18
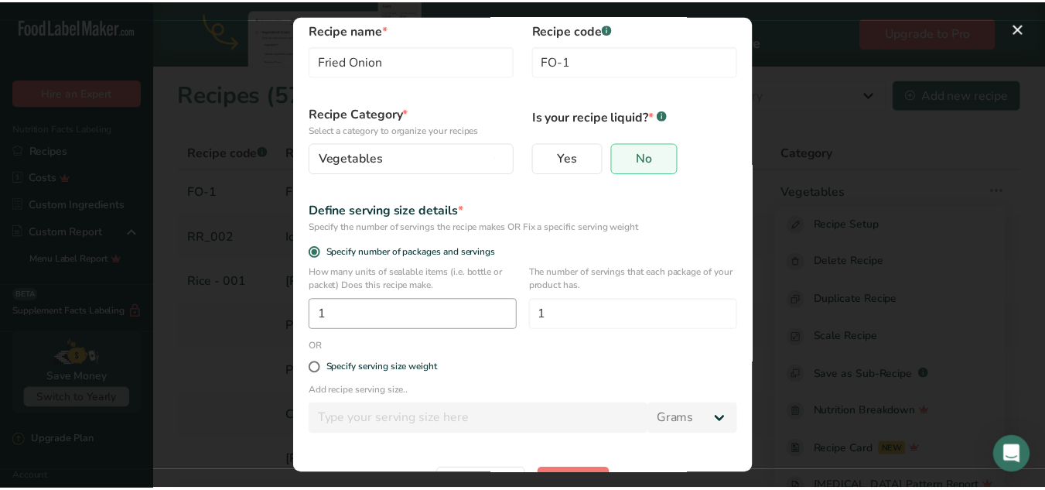
scroll to position [77, 0]
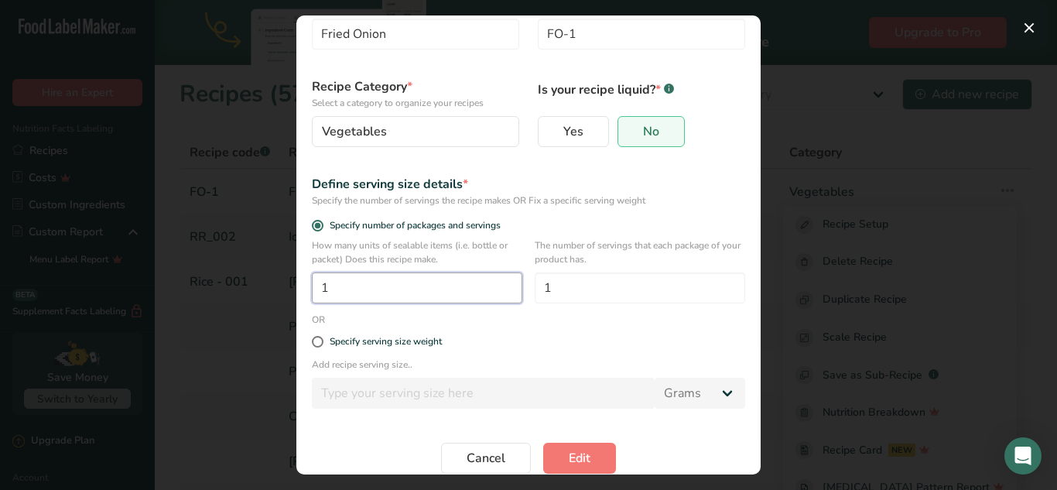
click at [394, 287] on input "1" at bounding box center [417, 287] width 210 height 31
click at [377, 281] on input "1" at bounding box center [417, 287] width 210 height 31
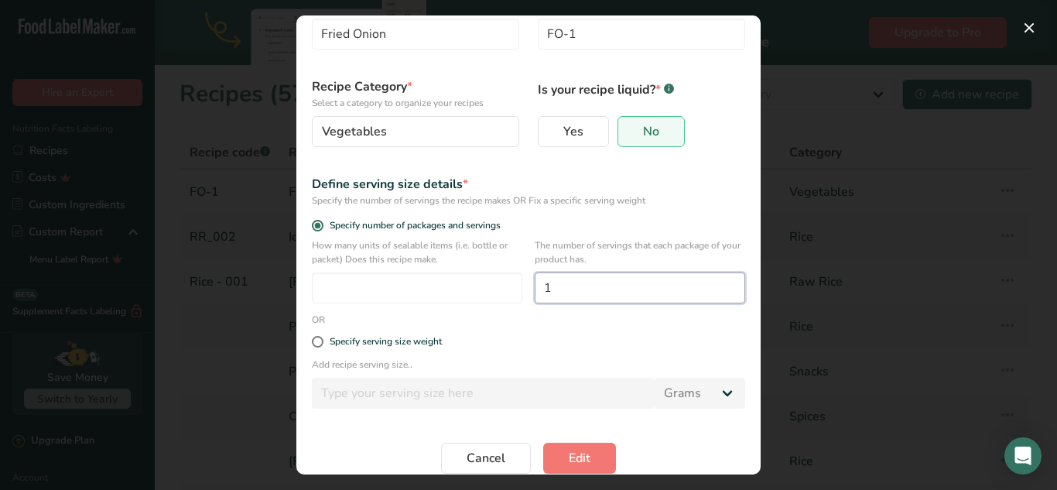
click at [557, 292] on input "1" at bounding box center [640, 287] width 210 height 31
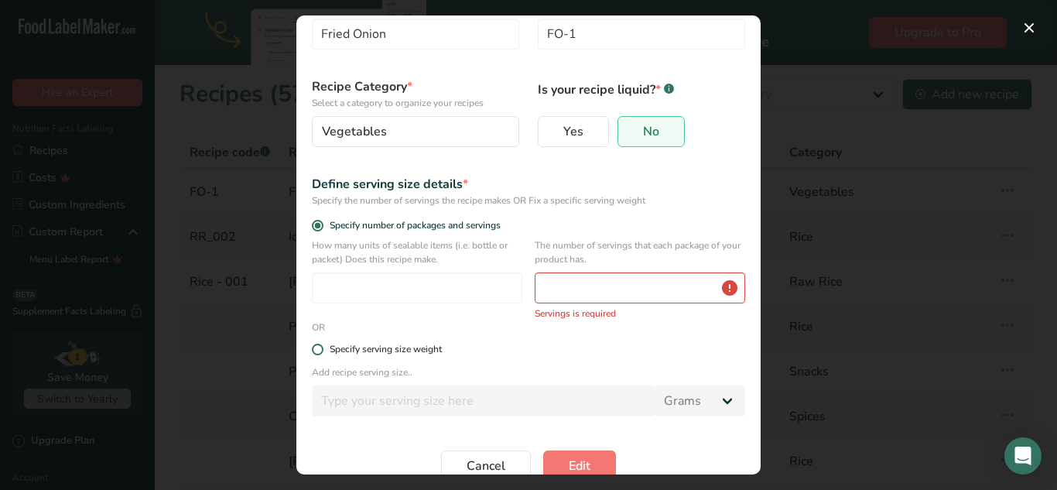
click at [318, 349] on span "Edit Recipe Modal" at bounding box center [318, 349] width 12 height 12
click at [318, 349] on input "Specify serving size weight" at bounding box center [317, 349] width 10 height 10
radio input "true"
radio input "false"
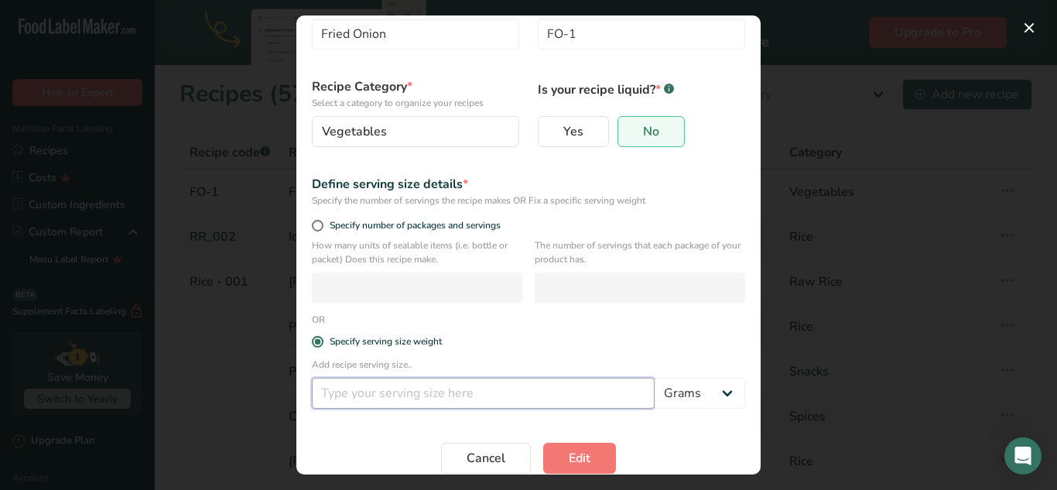
click at [345, 393] on input "Edit Recipe Modal" at bounding box center [483, 392] width 343 height 31
type input "100"
click at [570, 458] on span "Edit" at bounding box center [580, 458] width 22 height 19
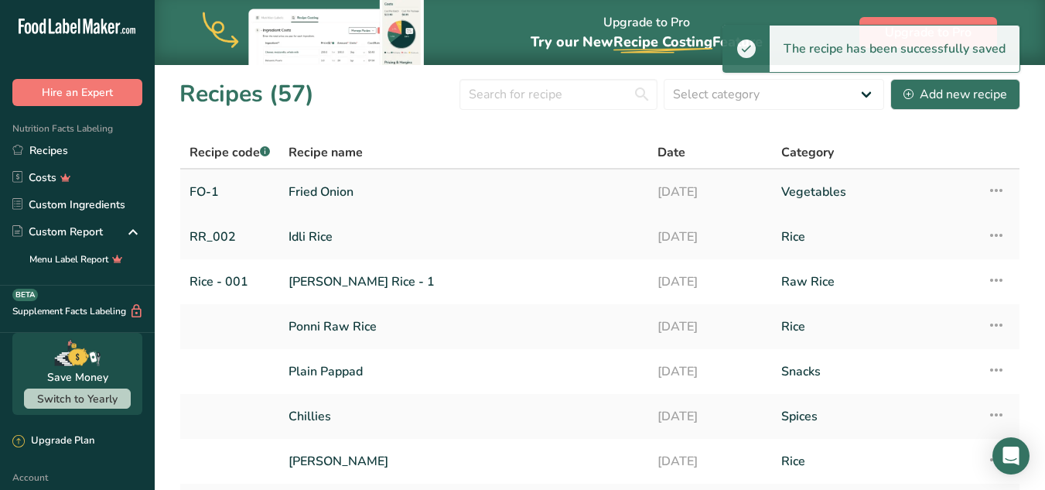
click at [348, 190] on link "Fried Onion" at bounding box center [464, 192] width 350 height 32
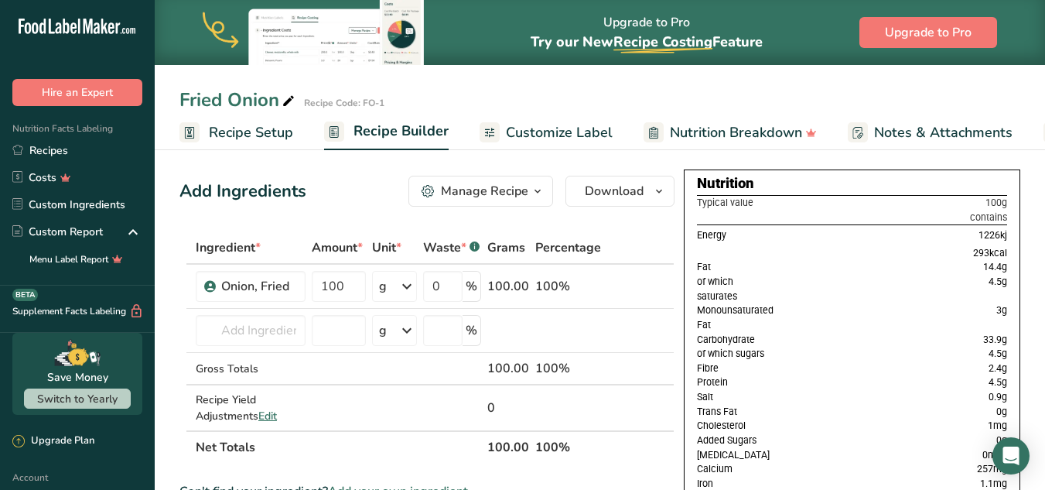
click at [530, 135] on span "Customize Label" at bounding box center [559, 132] width 107 height 21
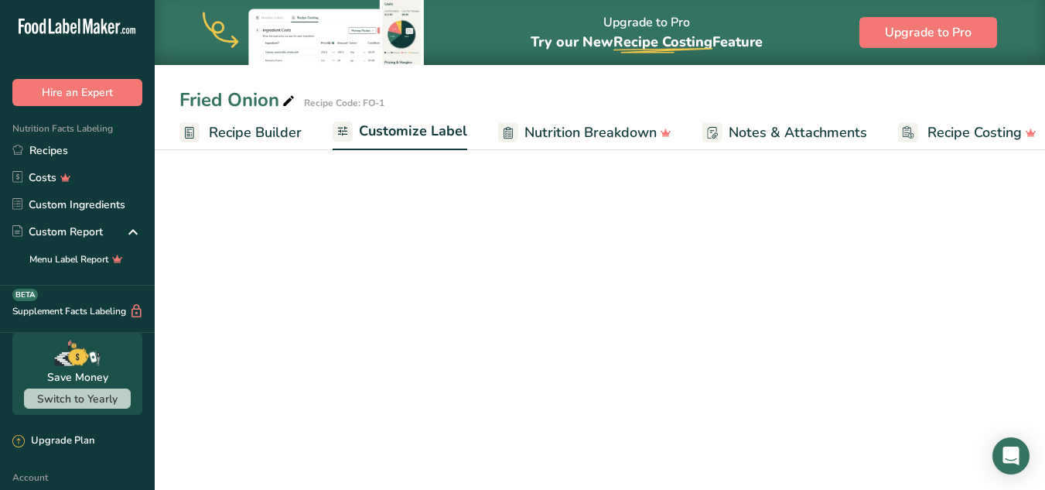
scroll to position [0, 161]
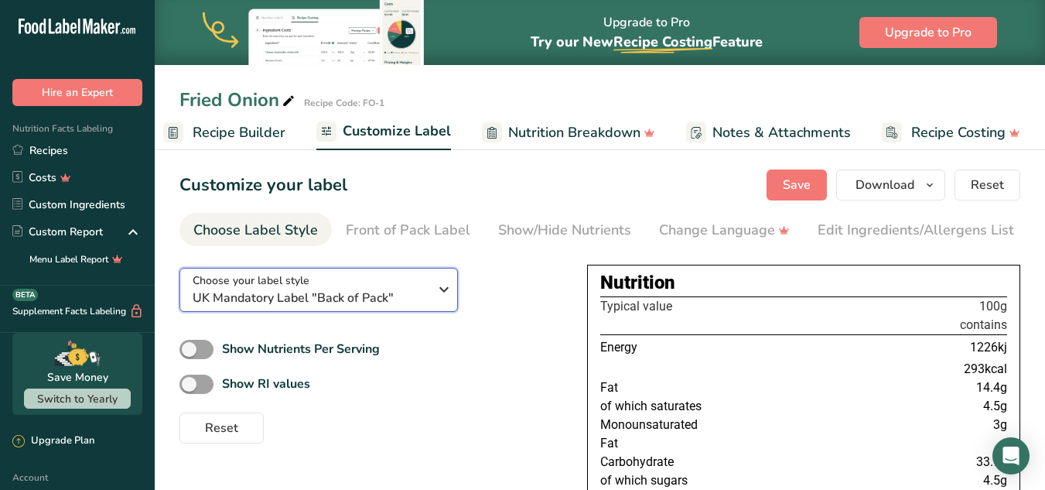
click at [337, 287] on div "Choose your label style UK Mandatory Label "Back of Pack"" at bounding box center [311, 289] width 236 height 35
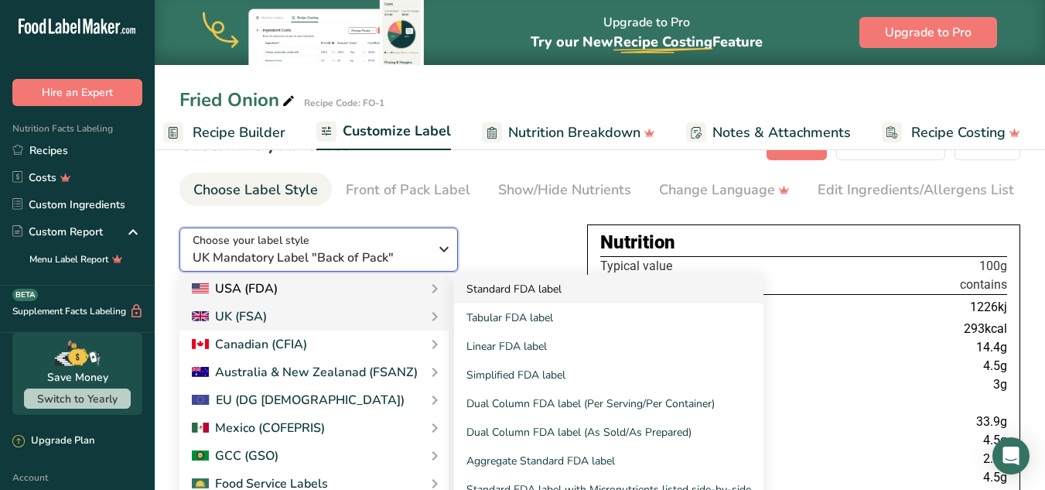
scroll to position [77, 0]
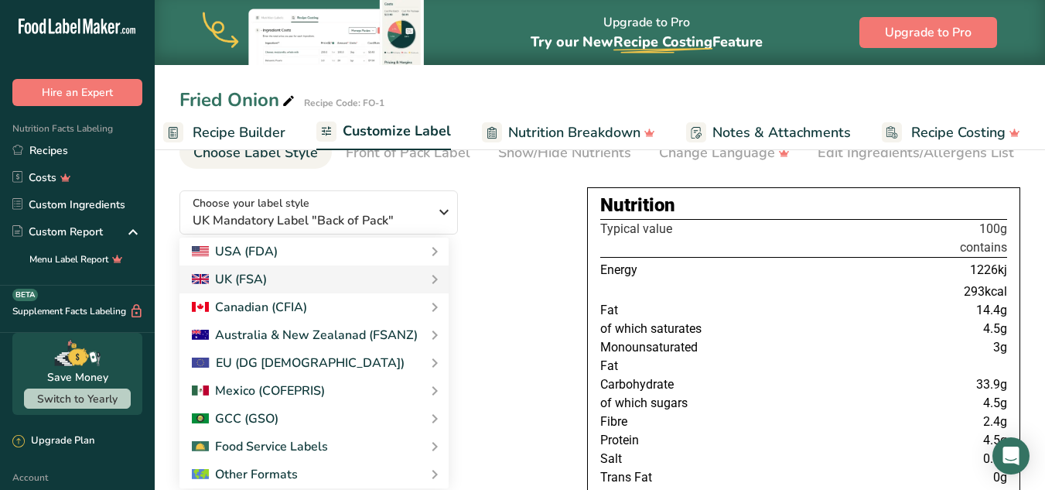
click at [513, 205] on div "Choose your label style UK Mandatory Label "Back of Pack" USA (FDA) Standard FD…" at bounding box center [370, 272] width 383 height 188
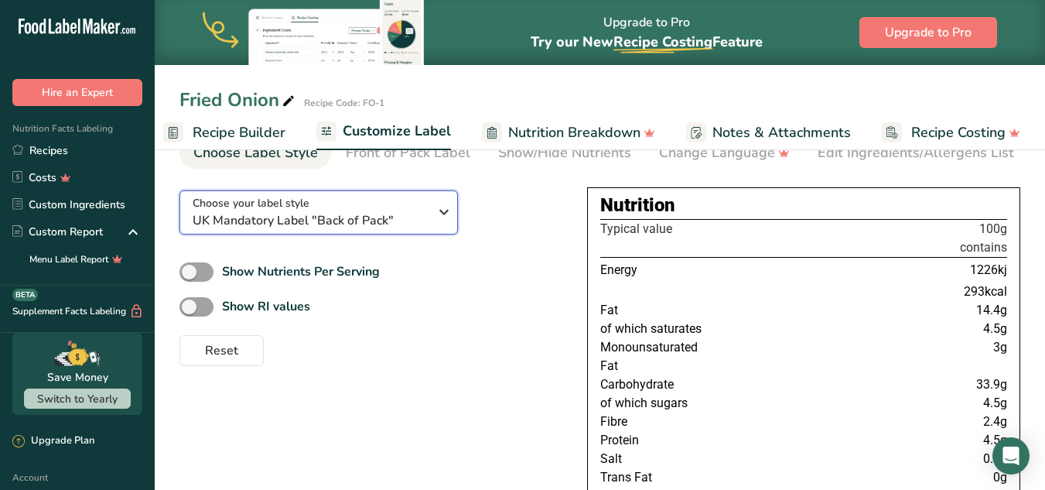
click at [292, 210] on span "Choose your label style" at bounding box center [251, 203] width 117 height 16
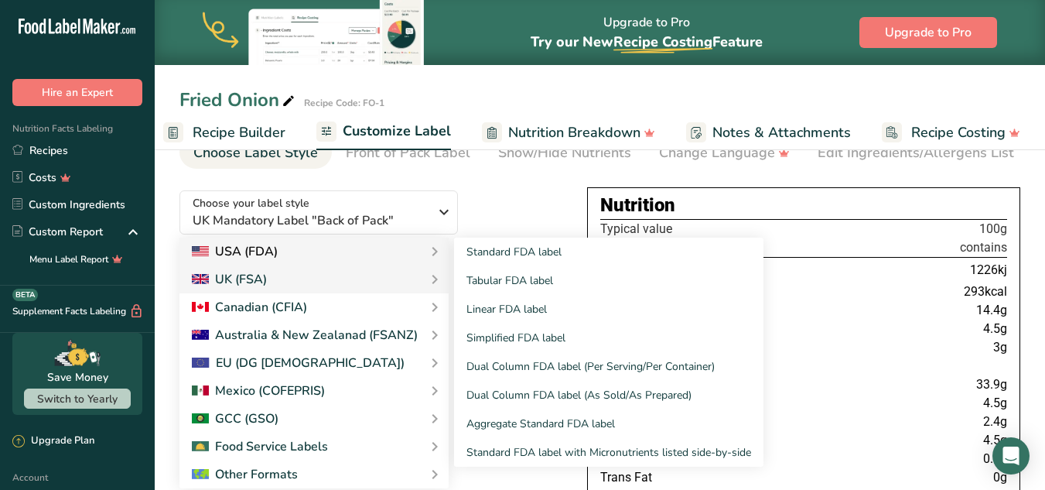
click at [331, 258] on div "USA (FDA)" at bounding box center [314, 251] width 244 height 19
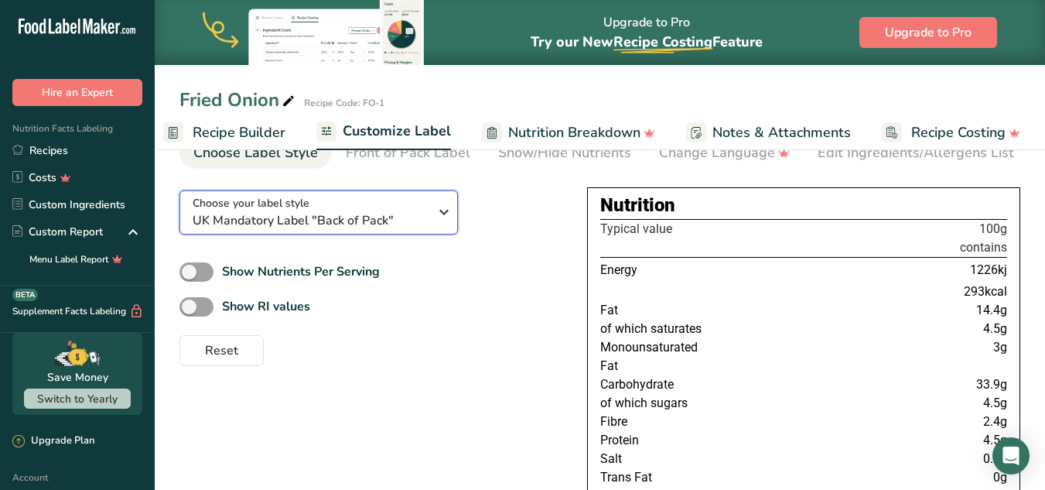
click at [377, 220] on span "UK Mandatory Label "Back of Pack"" at bounding box center [311, 220] width 236 height 19
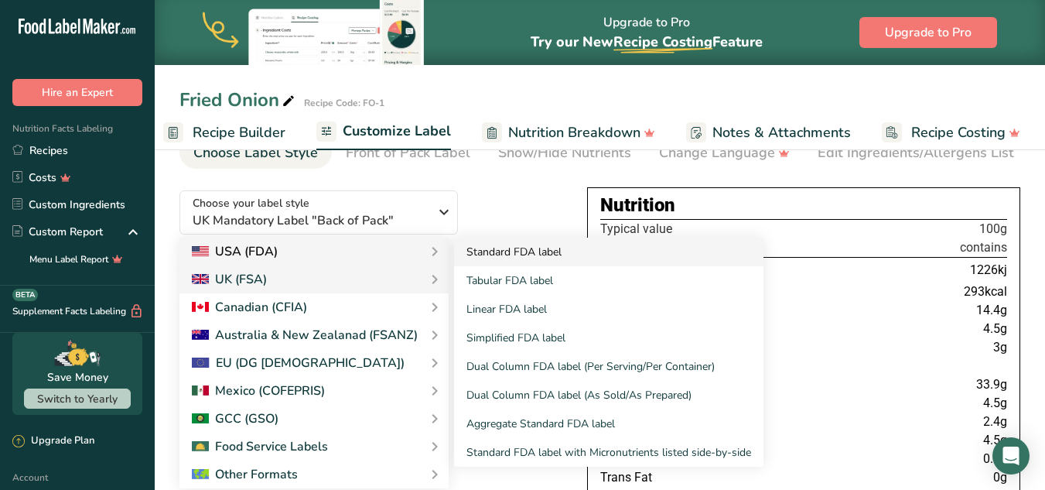
click at [491, 254] on link "Standard FDA label" at bounding box center [608, 251] width 309 height 29
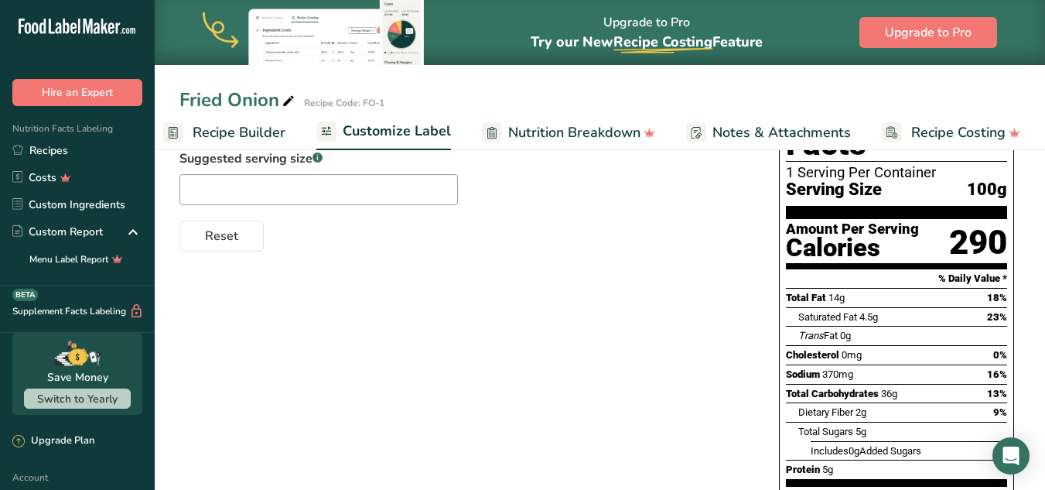
scroll to position [0, 0]
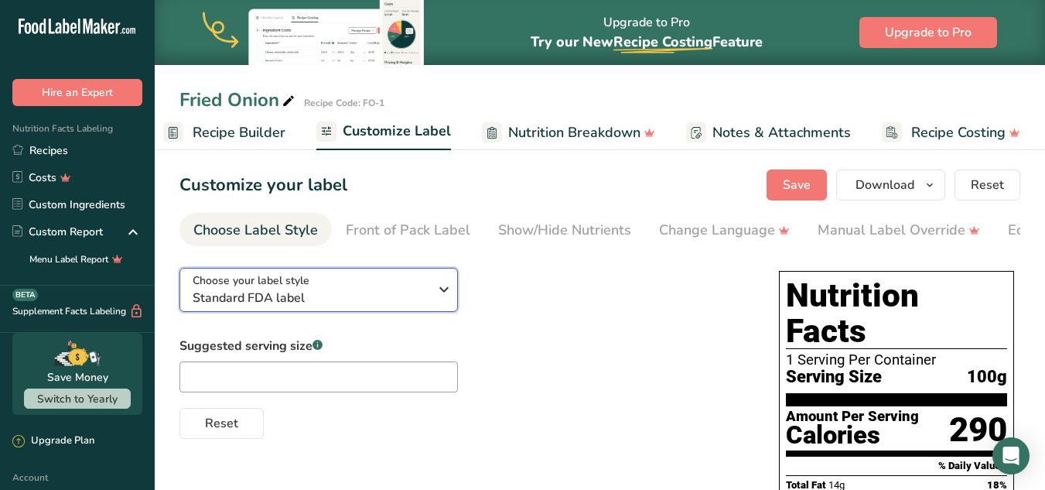
click at [304, 298] on span "Standard FDA label" at bounding box center [311, 298] width 236 height 19
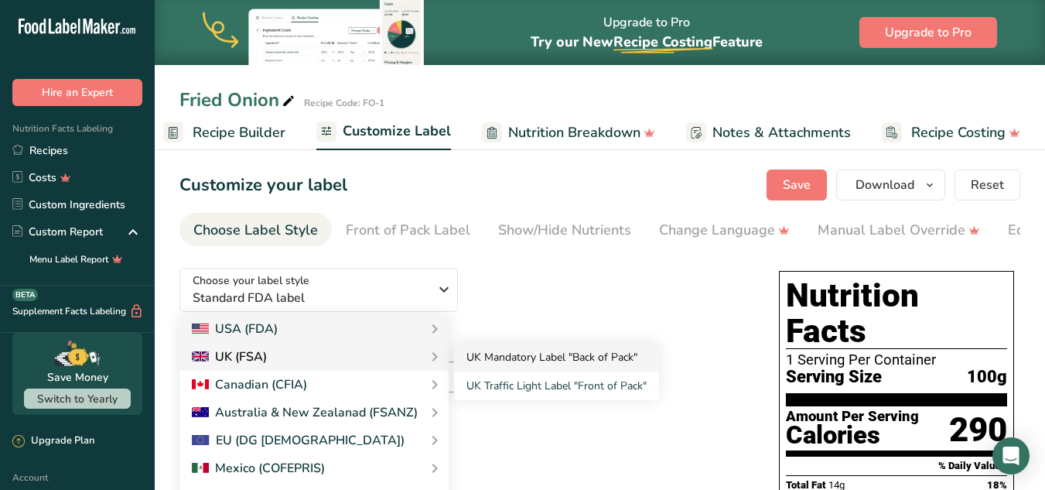
click at [539, 355] on link "UK Mandatory Label "Back of Pack"" at bounding box center [556, 357] width 205 height 29
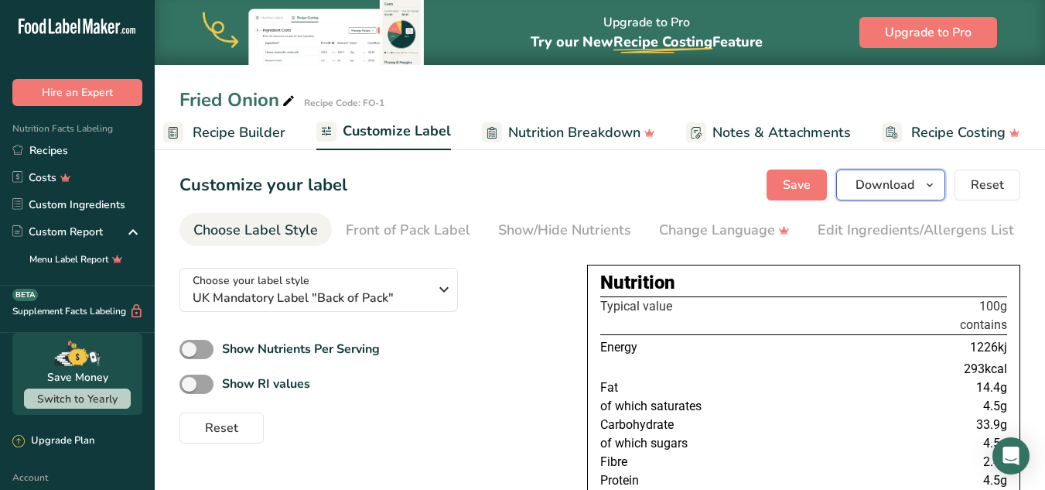
click at [902, 187] on span "Download" at bounding box center [885, 185] width 59 height 19
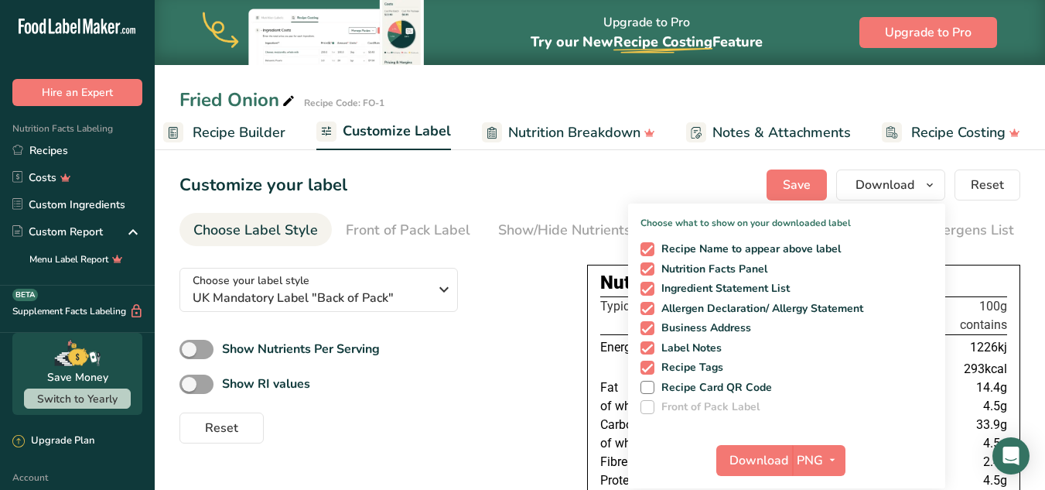
click at [648, 280] on div "Recipe Name to appear above label Nutrition Facts Panel Ingredient Statement Li…" at bounding box center [786, 325] width 317 height 178
drag, startPoint x: 647, startPoint y: 288, endPoint x: 645, endPoint y: 299, distance: 10.9
click at [647, 287] on span at bounding box center [647, 289] width 14 height 14
click at [647, 287] on input "Ingredient Statement List" at bounding box center [645, 288] width 10 height 10
checkbox input "false"
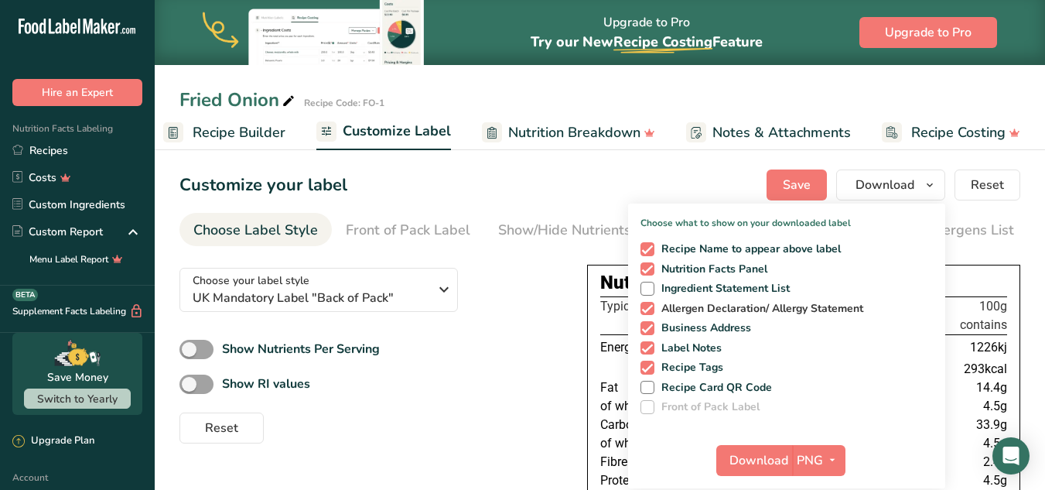
click at [645, 303] on span at bounding box center [647, 309] width 14 height 14
click at [645, 303] on input "Allergen Declaration/ Allergy Statement" at bounding box center [645, 308] width 10 height 10
checkbox input "false"
click at [649, 322] on span at bounding box center [647, 328] width 14 height 14
click at [649, 323] on input "Business Address" at bounding box center [645, 328] width 10 height 10
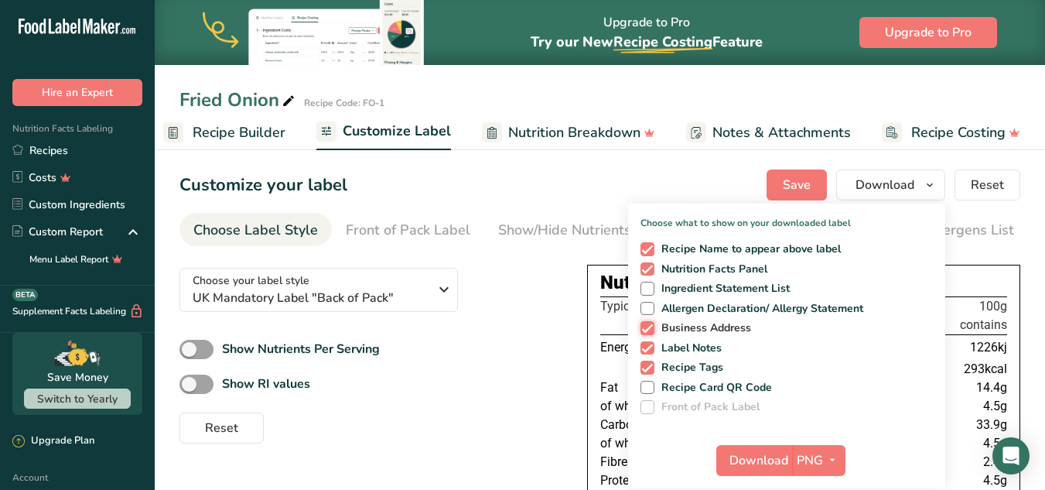
checkbox input "false"
click at [647, 352] on span at bounding box center [647, 348] width 14 height 14
click at [647, 352] on input "Label Notes" at bounding box center [645, 348] width 10 height 10
checkbox input "false"
click at [647, 363] on span at bounding box center [647, 367] width 14 height 14
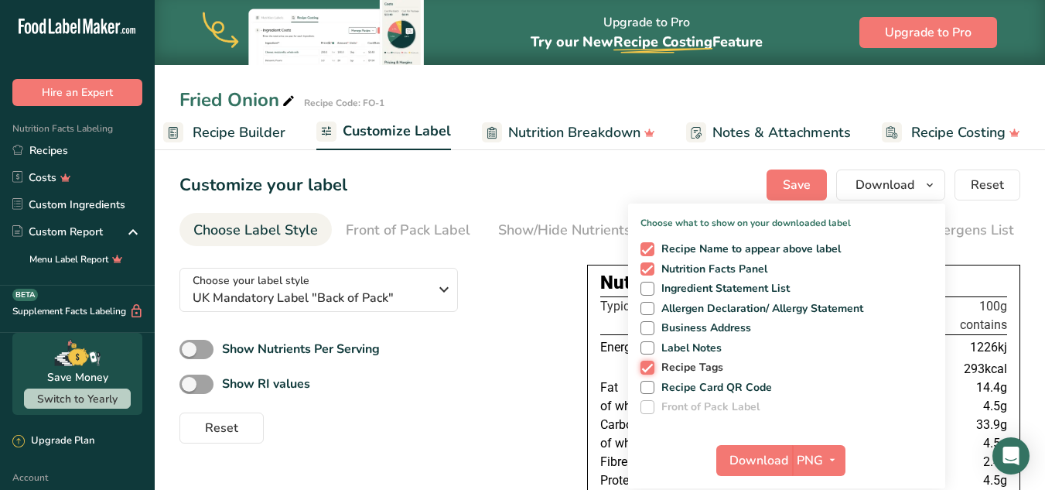
click at [647, 363] on input "Recipe Tags" at bounding box center [645, 367] width 10 height 10
checkbox input "false"
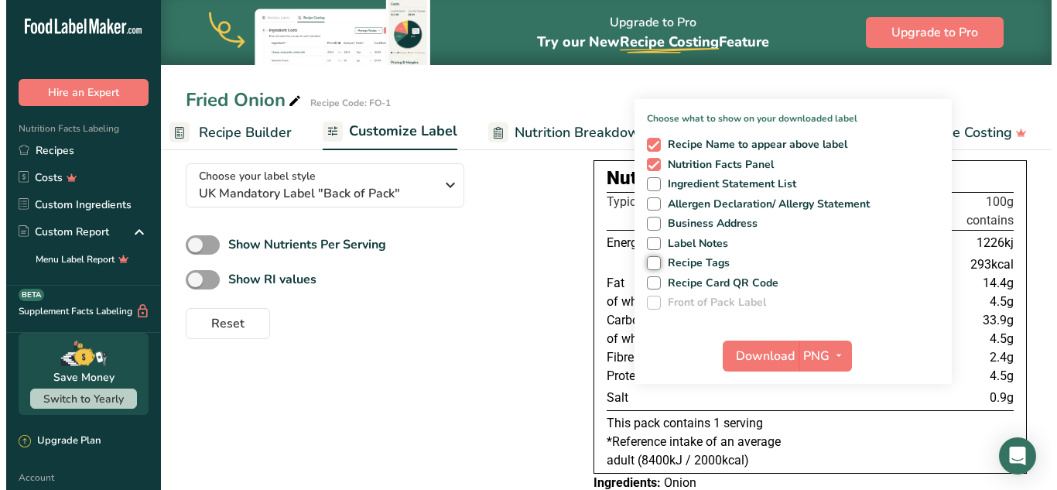
scroll to position [77, 0]
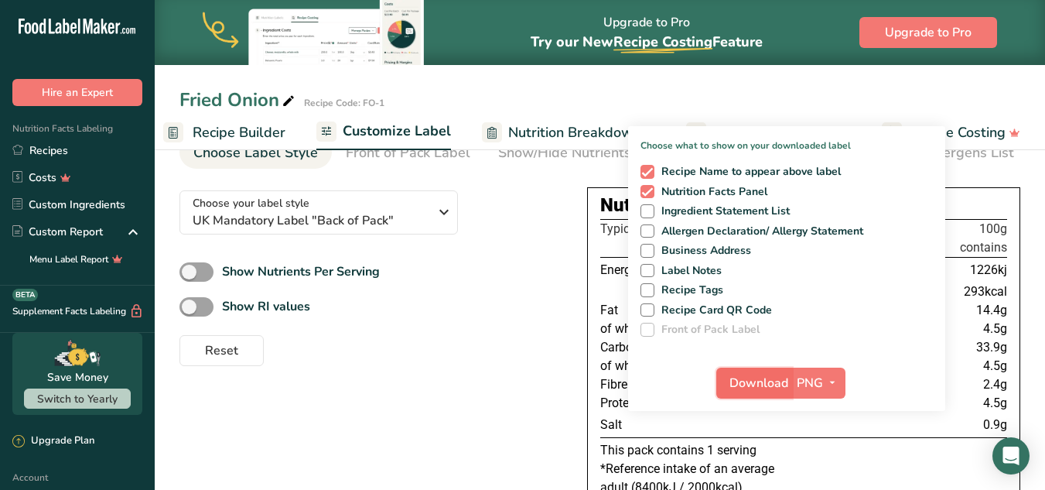
click at [758, 384] on span "Download" at bounding box center [758, 383] width 59 height 19
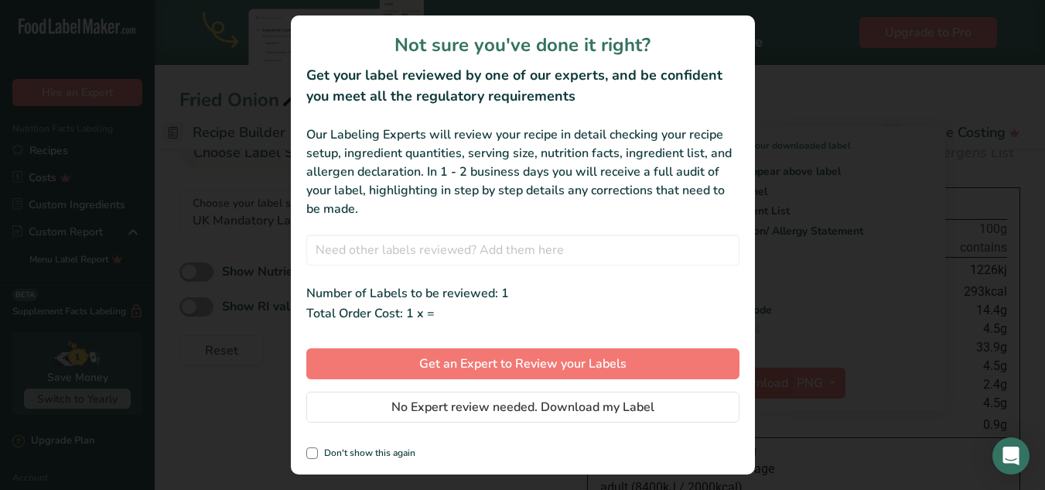
scroll to position [0, 149]
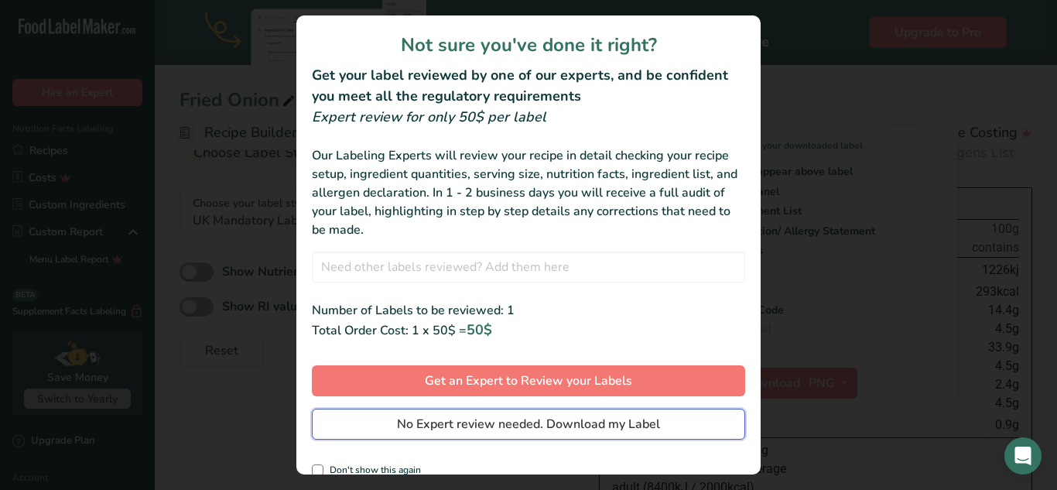
click at [411, 431] on span "No Expert review needed. Download my Label" at bounding box center [528, 424] width 263 height 19
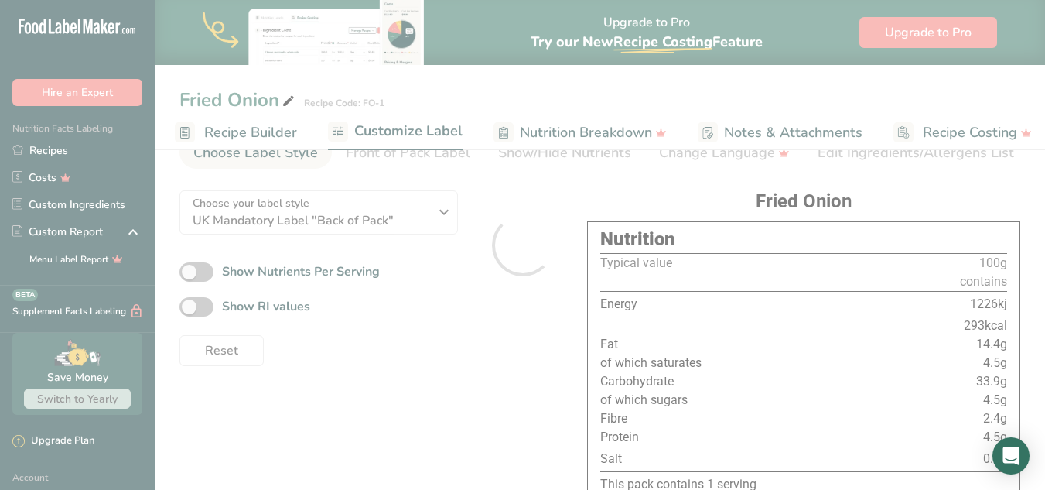
scroll to position [0, 0]
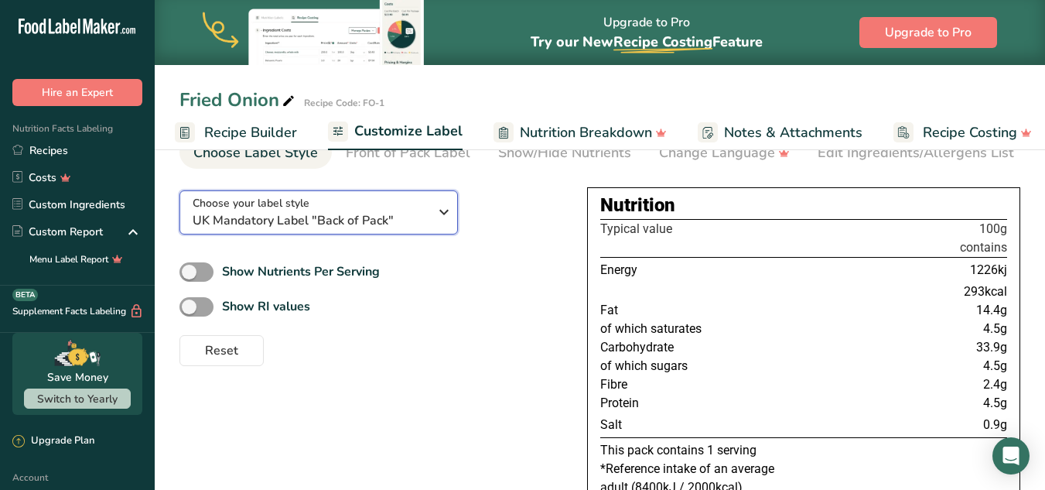
click at [385, 219] on span "UK Mandatory Label "Back of Pack"" at bounding box center [311, 220] width 236 height 19
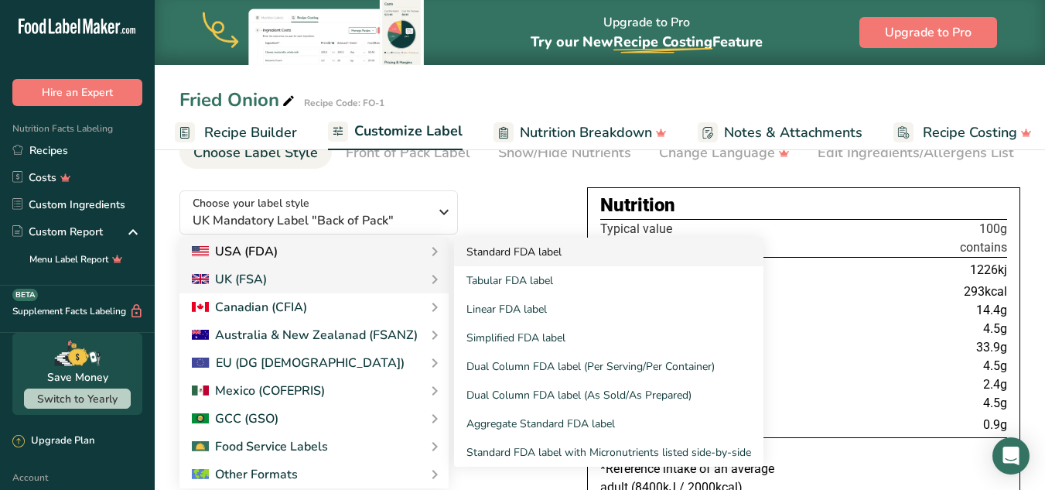
click at [474, 252] on link "Standard FDA label" at bounding box center [608, 251] width 309 height 29
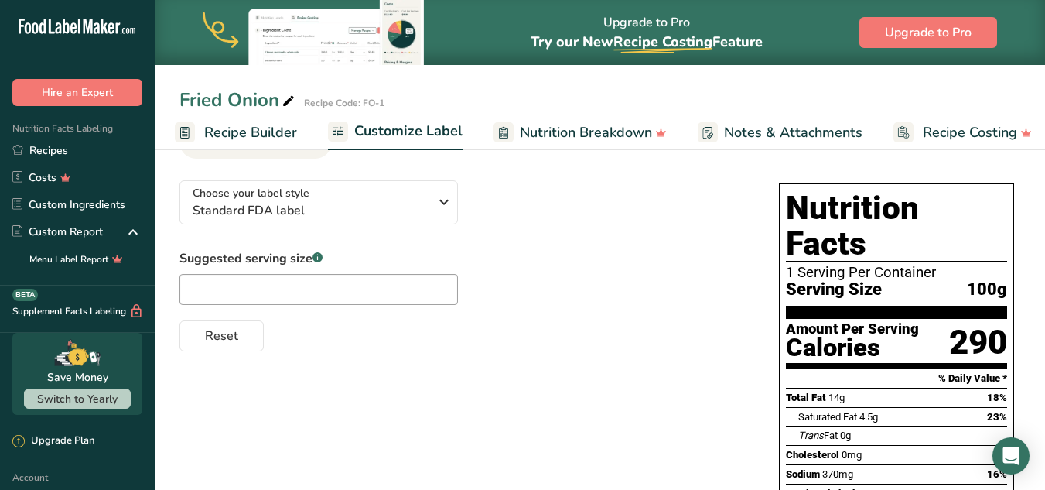
scroll to position [77, 0]
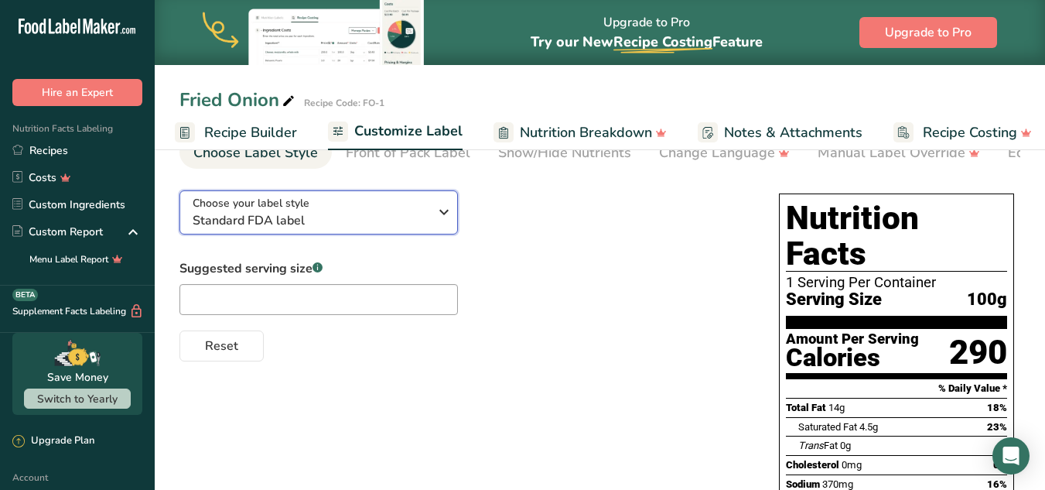
click at [407, 229] on span "Standard FDA label" at bounding box center [311, 220] width 236 height 19
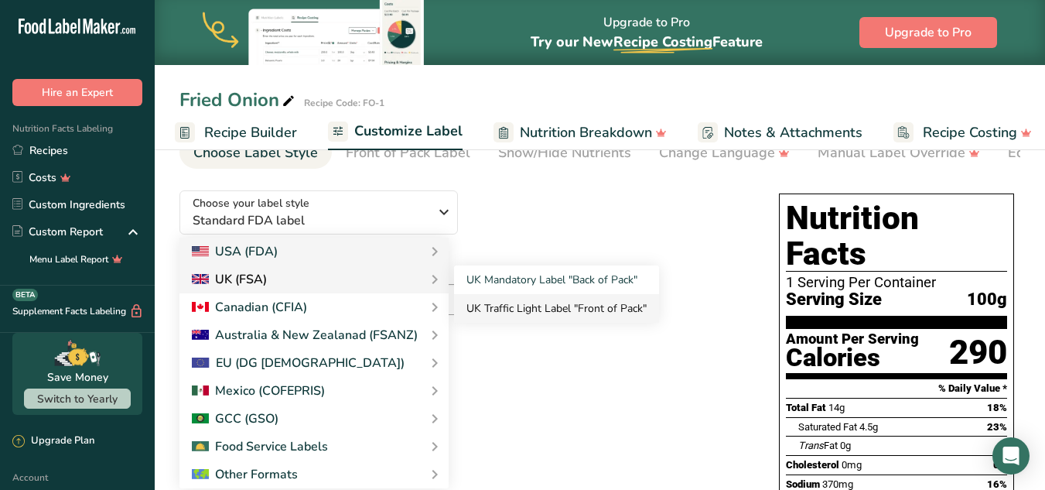
click at [484, 308] on link "UK Traffic Light Label "Front of Pack"" at bounding box center [556, 308] width 205 height 29
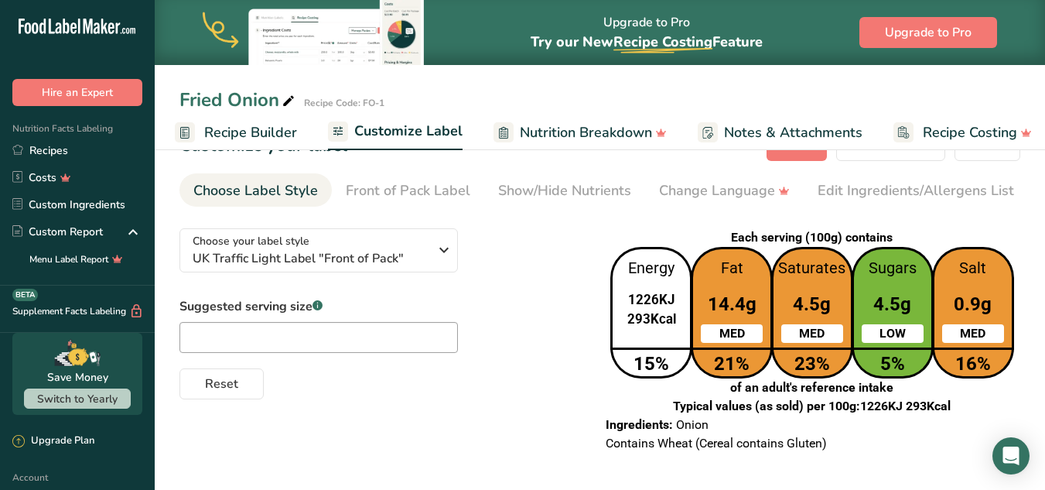
scroll to position [43, 0]
click at [443, 259] on icon "button" at bounding box center [444, 250] width 19 height 28
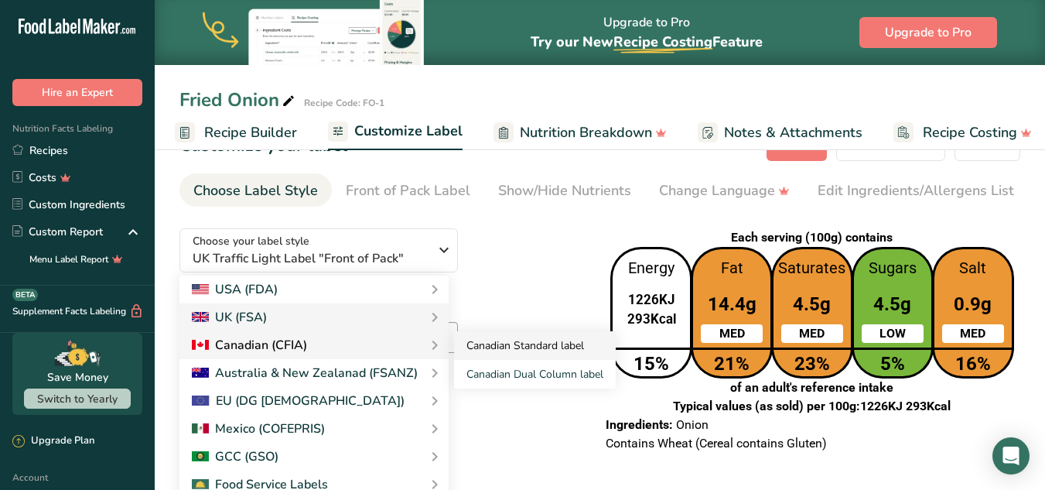
click at [470, 343] on link "Canadian Standard label" at bounding box center [535, 345] width 162 height 29
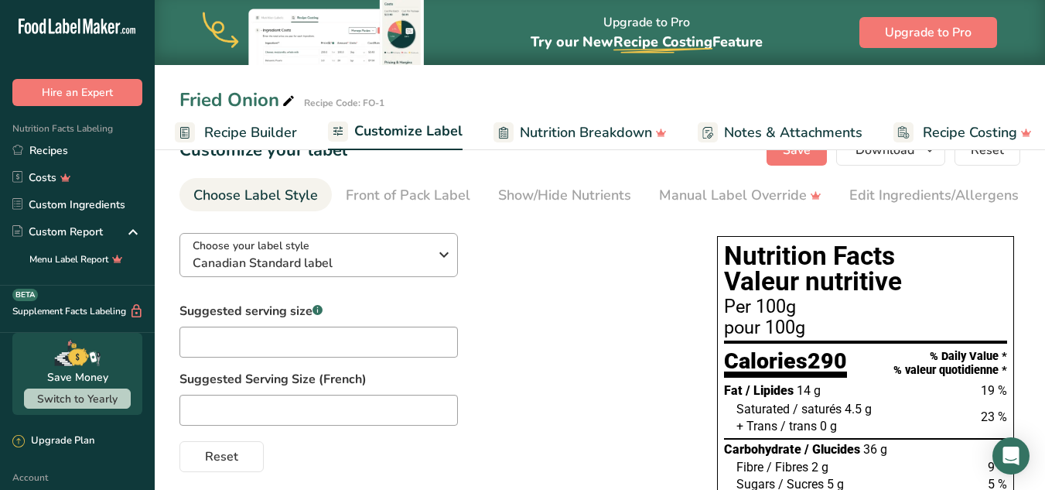
scroll to position [0, 0]
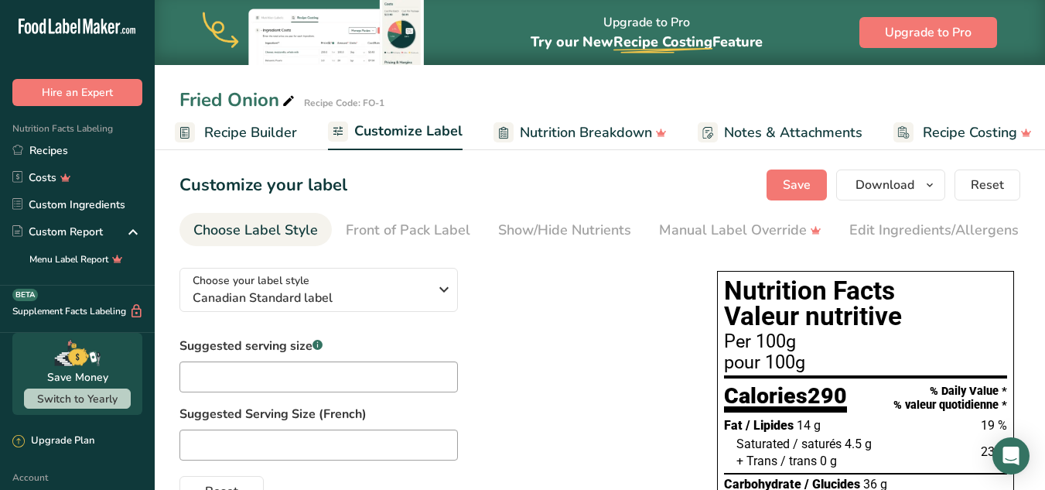
click at [232, 143] on link "Recipe Builder" at bounding box center [236, 132] width 122 height 35
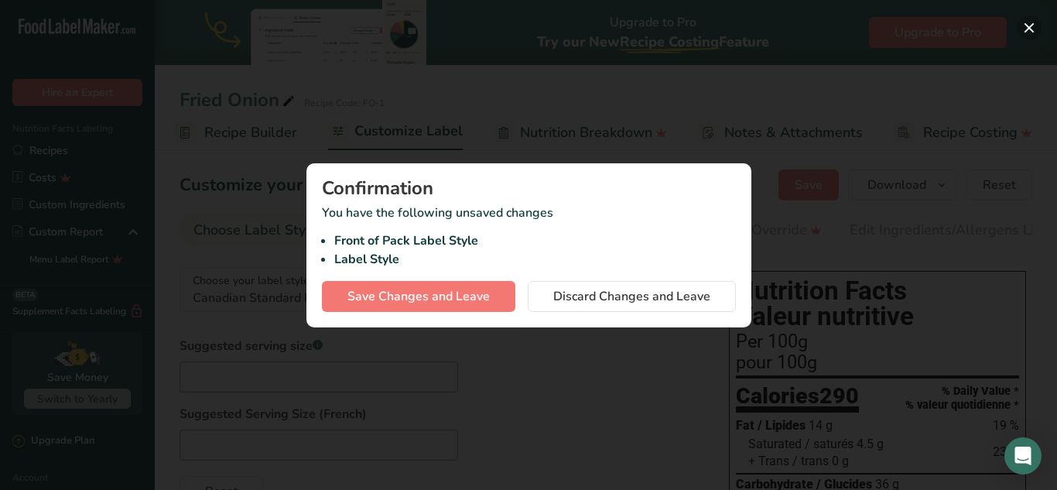
click at [1029, 26] on button "button" at bounding box center [1028, 27] width 25 height 25
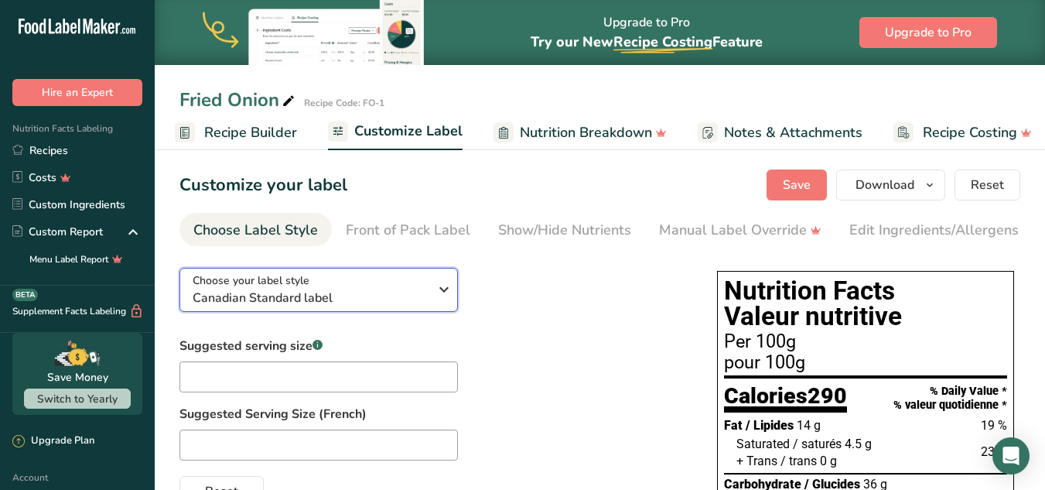
click at [301, 282] on span "Choose your label style" at bounding box center [251, 280] width 117 height 16
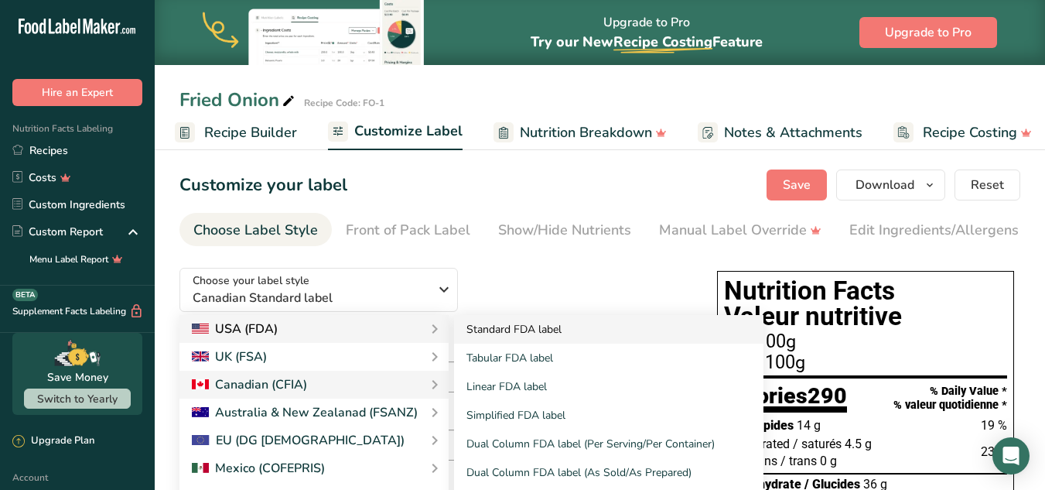
click at [533, 333] on link "Standard FDA label" at bounding box center [608, 329] width 309 height 29
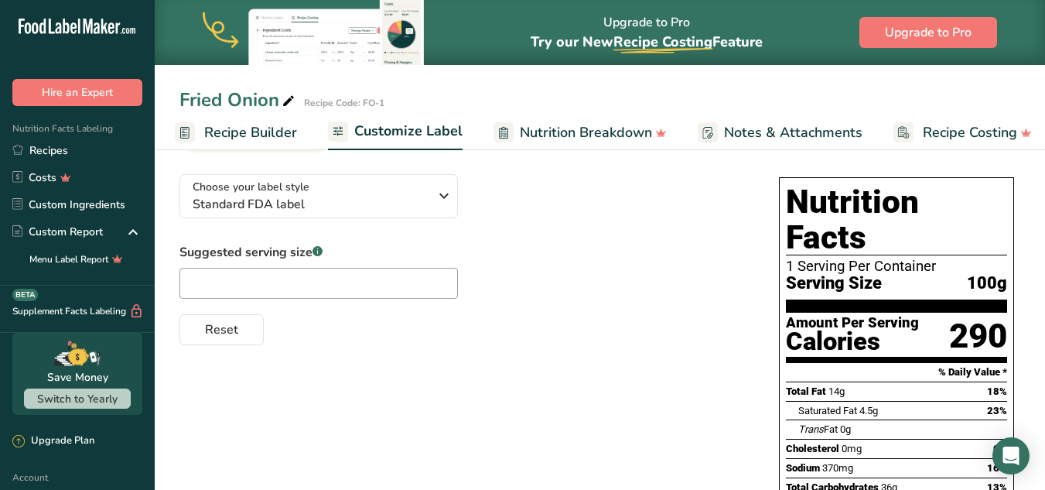
scroll to position [77, 0]
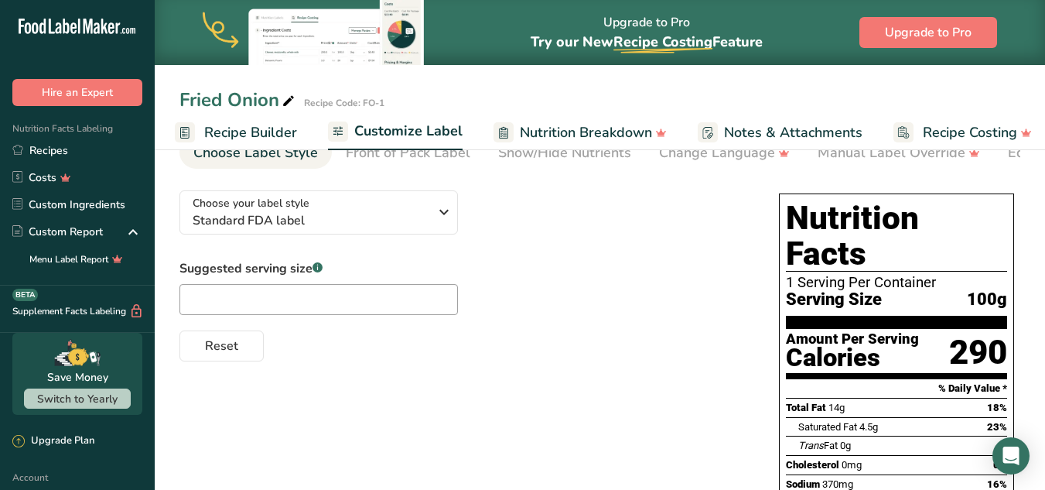
click at [561, 225] on div "Choose your label style Standard FDA label USA (FDA) Standard FDA label Tabular…" at bounding box center [463, 269] width 569 height 183
click at [55, 155] on link "Recipes" at bounding box center [77, 150] width 155 height 27
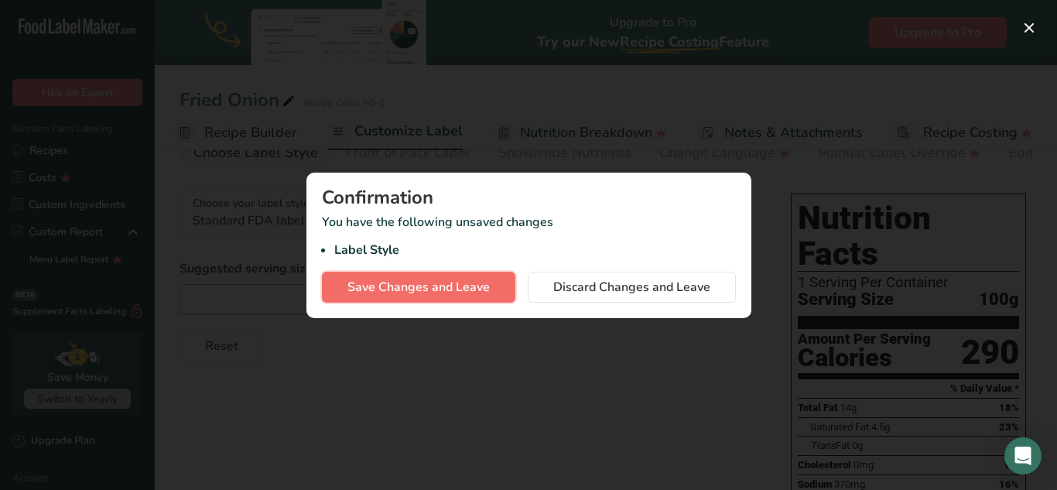
click at [401, 285] on span "Save Changes and Leave" at bounding box center [418, 287] width 142 height 19
